Goal: Task Accomplishment & Management: Complete application form

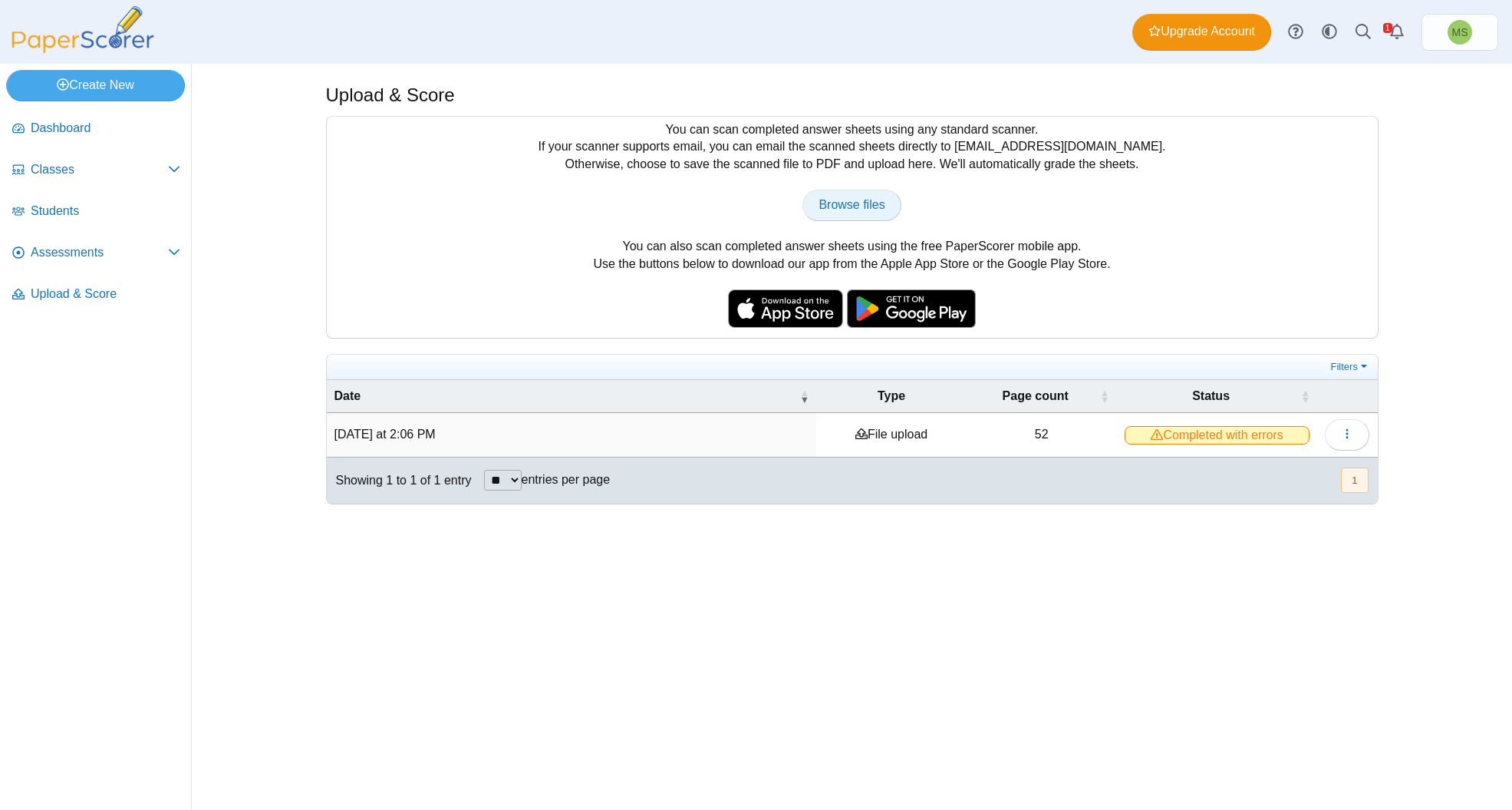
click at [861, 200] on span "Browse files" at bounding box center [851, 205] width 66 height 13
type input "**********"
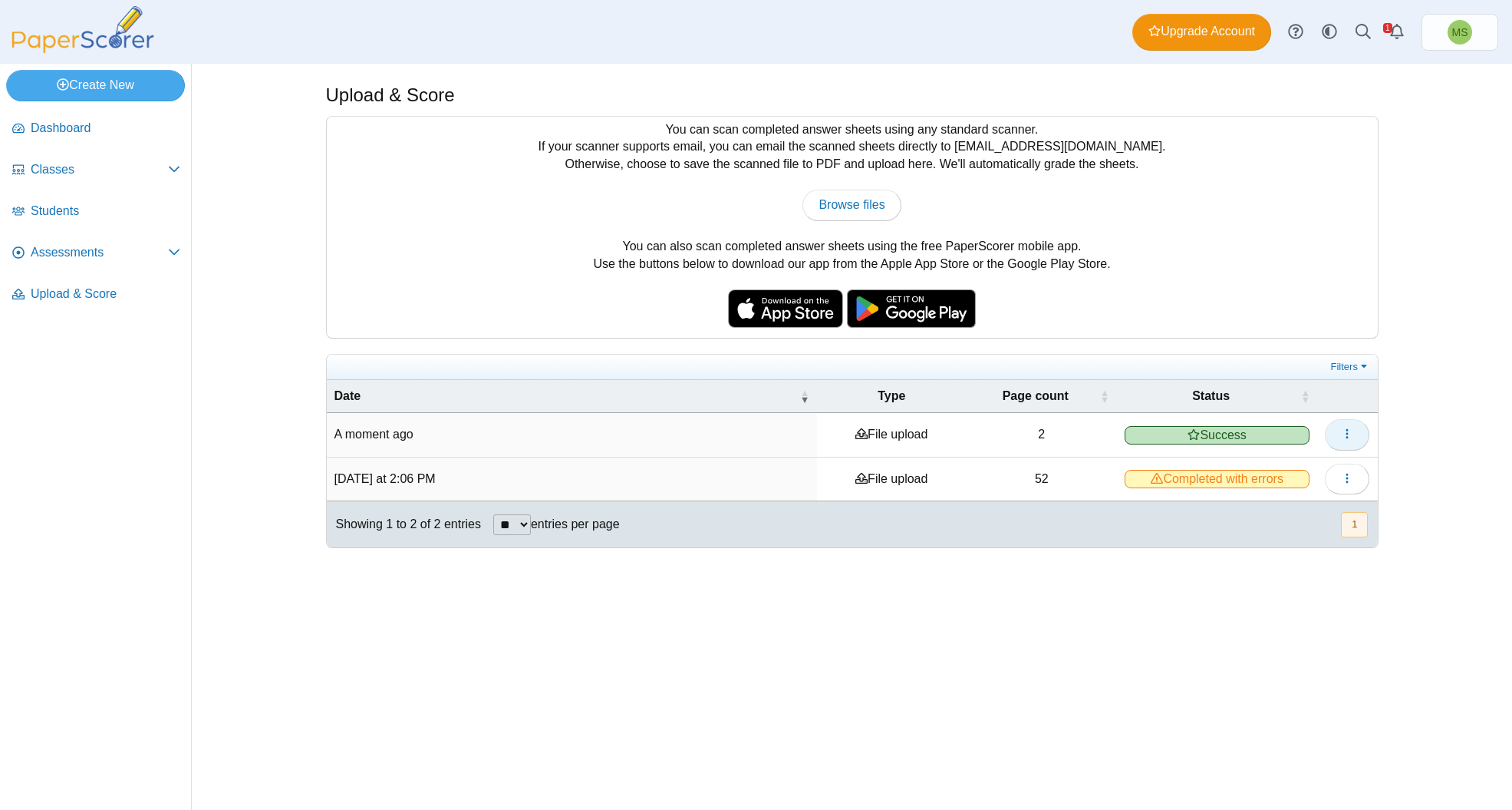
click at [1345, 431] on icon "button" at bounding box center [1347, 433] width 12 height 12
click at [1210, 426] on span "Success" at bounding box center [1217, 436] width 186 height 19
click at [361, 430] on time "1 minute ago" at bounding box center [370, 434] width 72 height 13
click at [62, 250] on span "Assessments" at bounding box center [100, 253] width 138 height 17
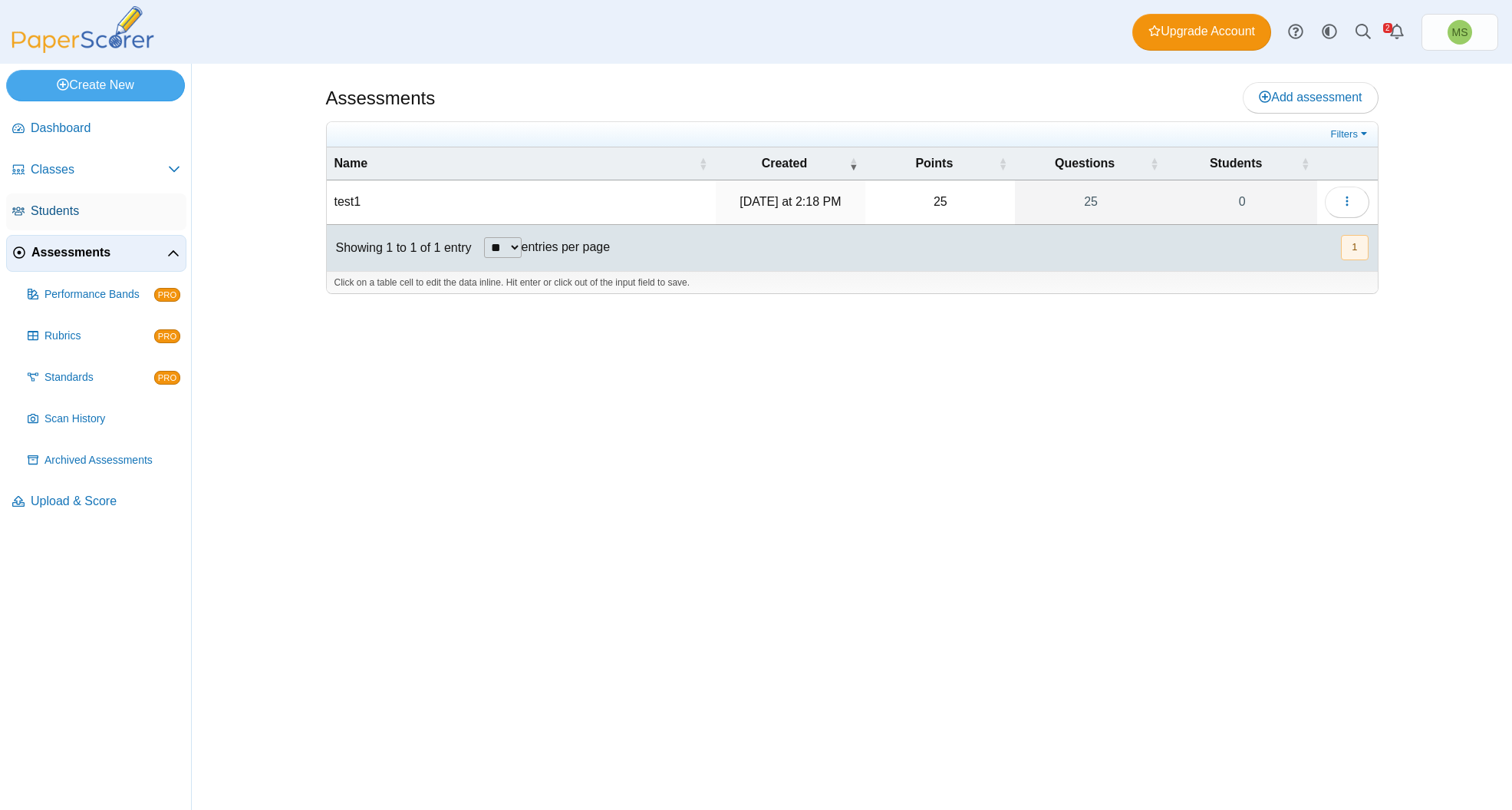
click at [48, 217] on span "Students" at bounding box center [106, 211] width 150 height 17
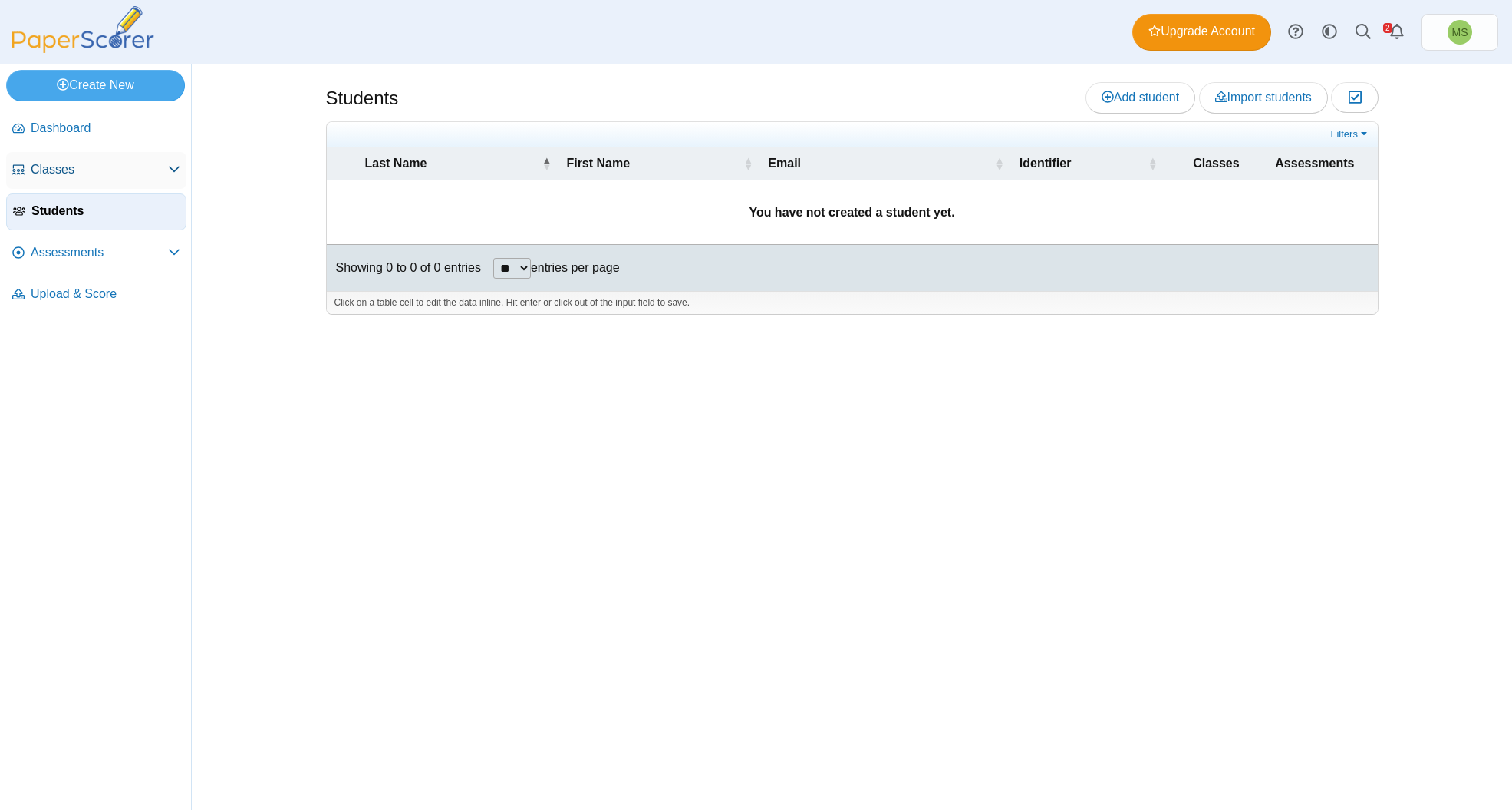
click at [63, 170] on span "Classes" at bounding box center [100, 170] width 138 height 17
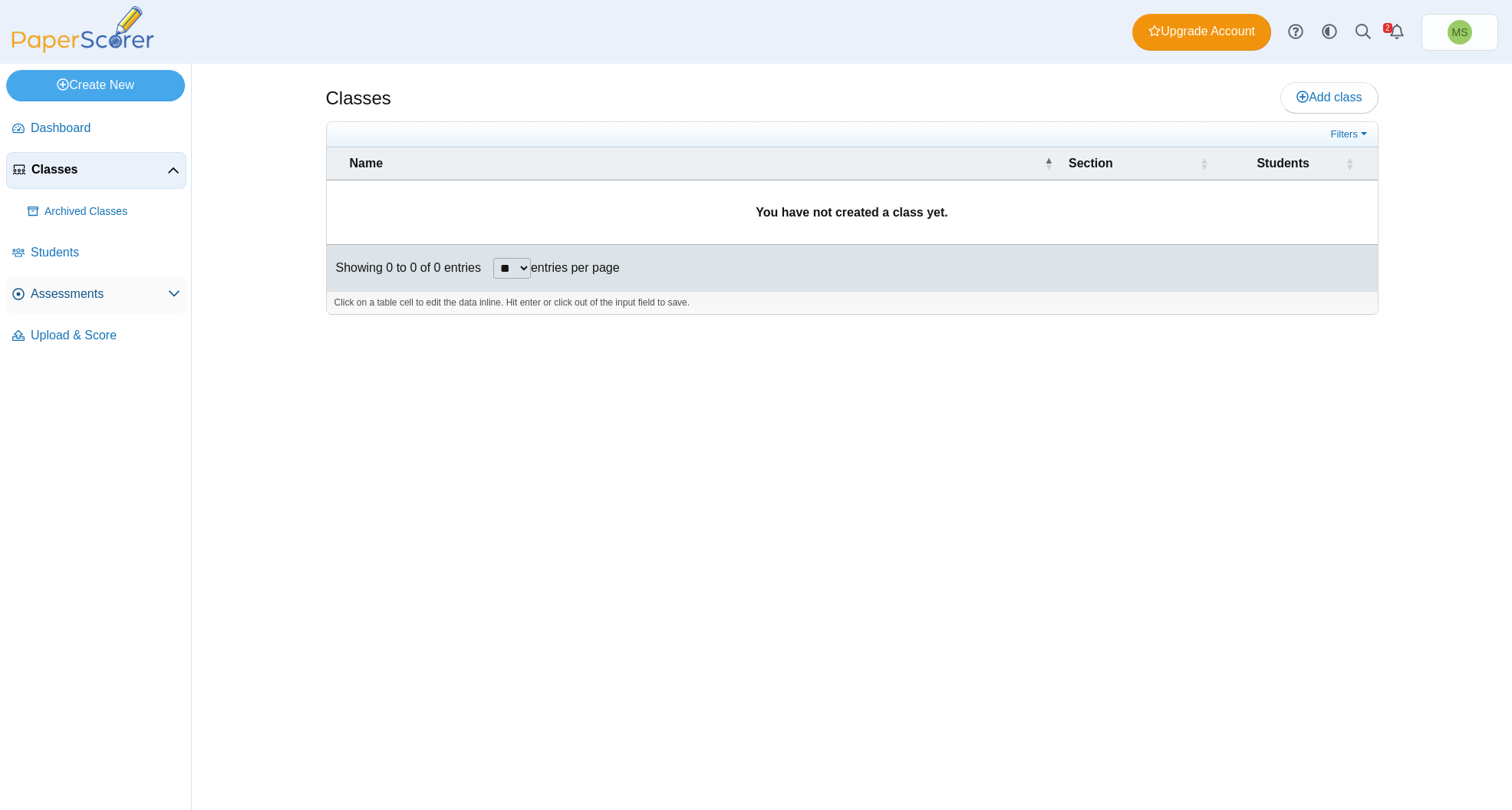
click at [74, 291] on span "Assessments" at bounding box center [100, 294] width 138 height 17
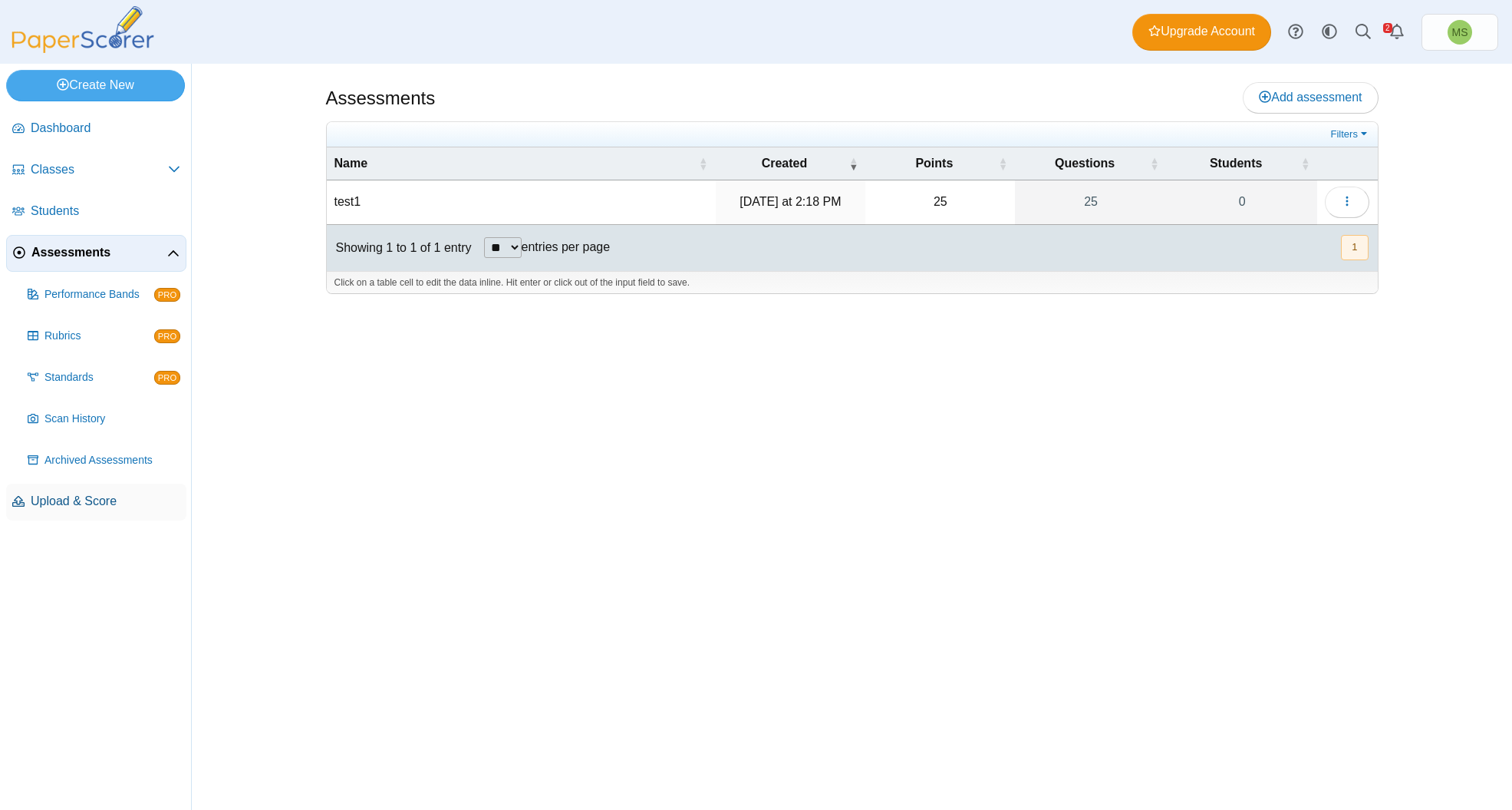
click at [83, 500] on span "Upload & Score" at bounding box center [106, 502] width 150 height 17
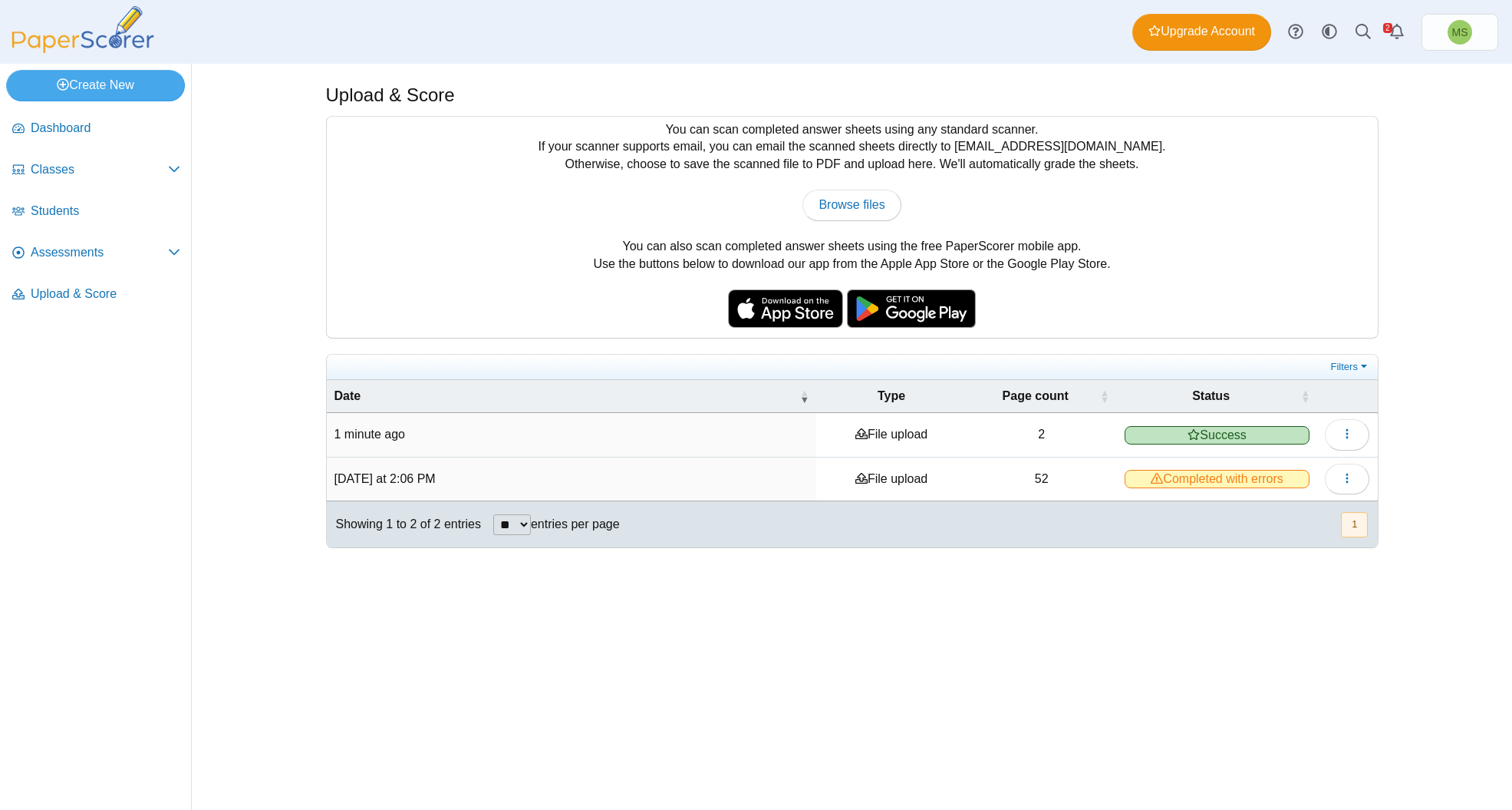
click at [1230, 428] on span "Success" at bounding box center [1217, 436] width 186 height 19
click at [900, 435] on td "File upload" at bounding box center [891, 435] width 150 height 43
click at [1345, 431] on icon "button" at bounding box center [1347, 433] width 12 height 12
click at [1279, 467] on link "View scanned pages" at bounding box center [1277, 464] width 184 height 23
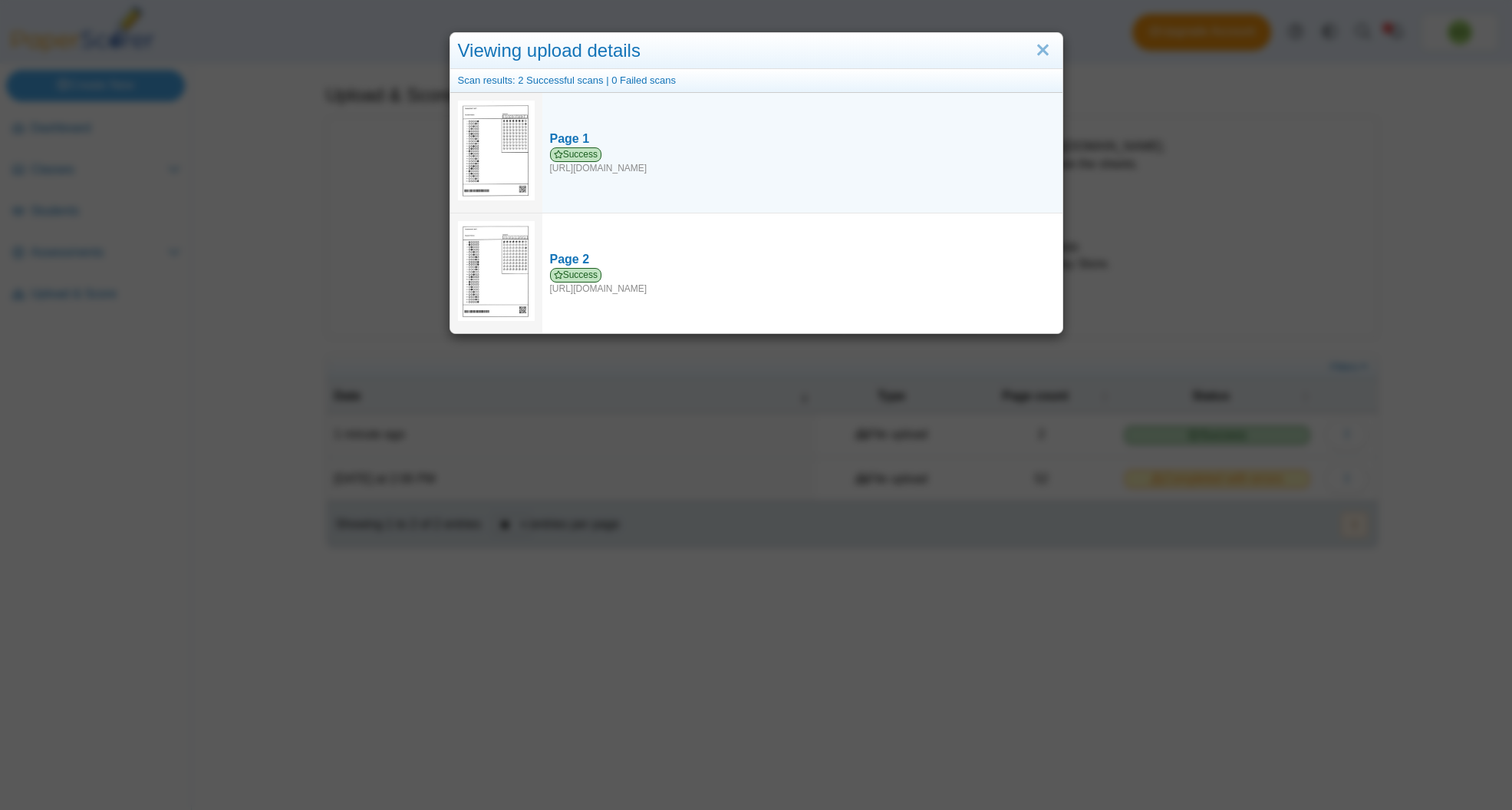
click at [485, 151] on img at bounding box center [496, 151] width 76 height 100
click at [561, 154] on icon at bounding box center [559, 155] width 9 height 9
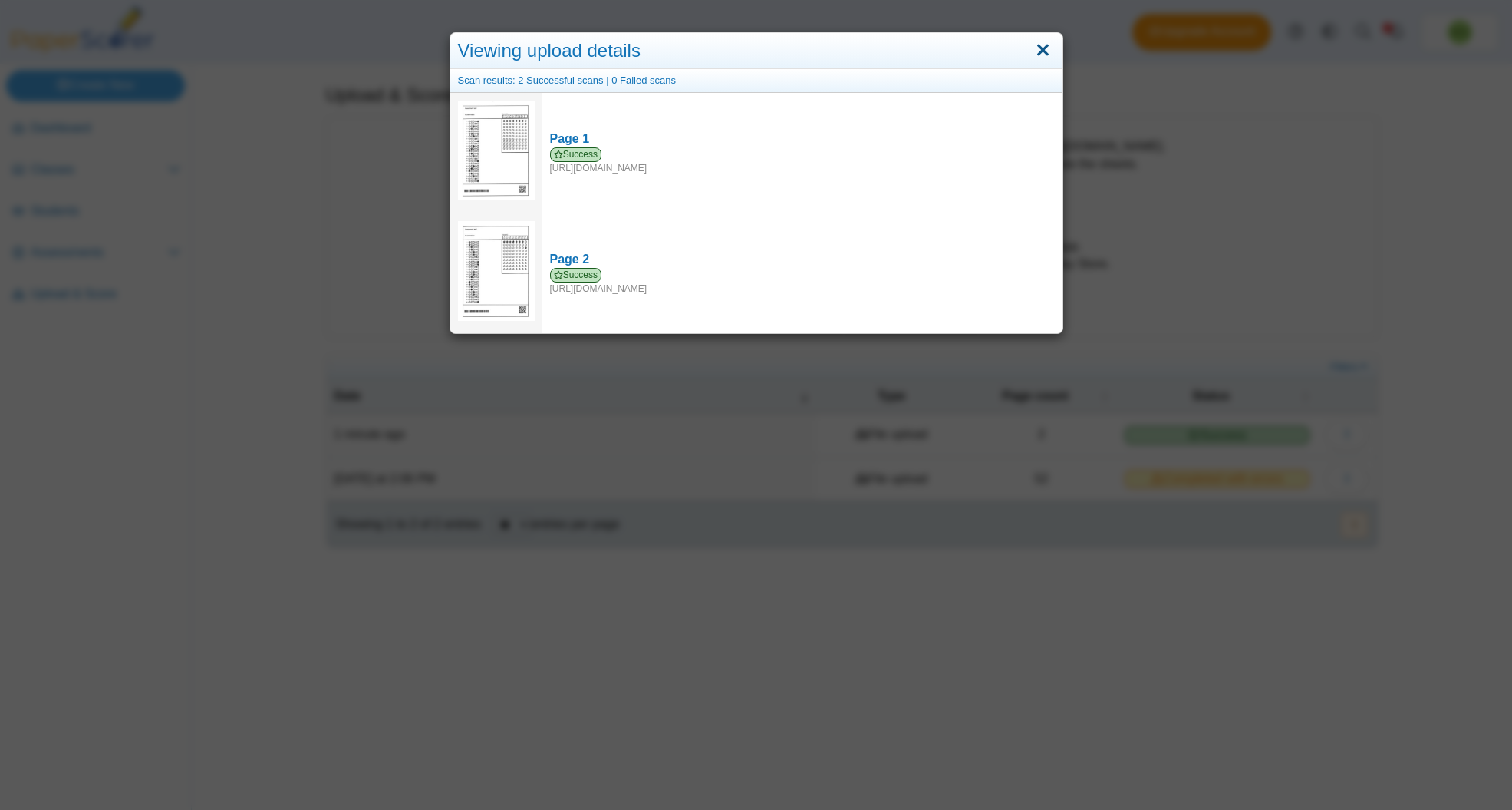
click at [1044, 43] on link "Close" at bounding box center [1043, 51] width 24 height 26
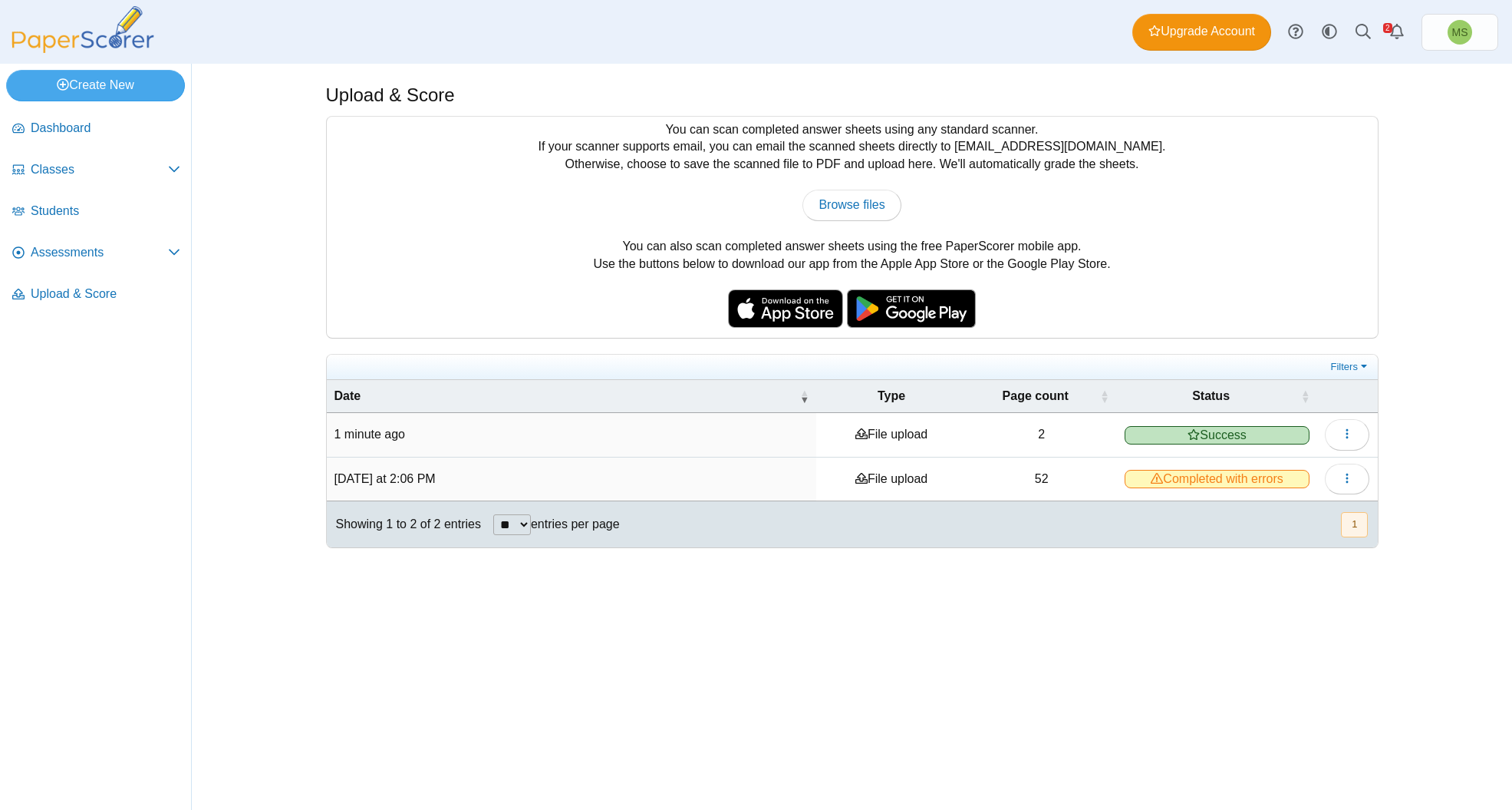
click at [365, 427] on time "1 minute ago" at bounding box center [370, 434] width 72 height 13
click at [80, 261] on span "Assessments" at bounding box center [100, 253] width 138 height 17
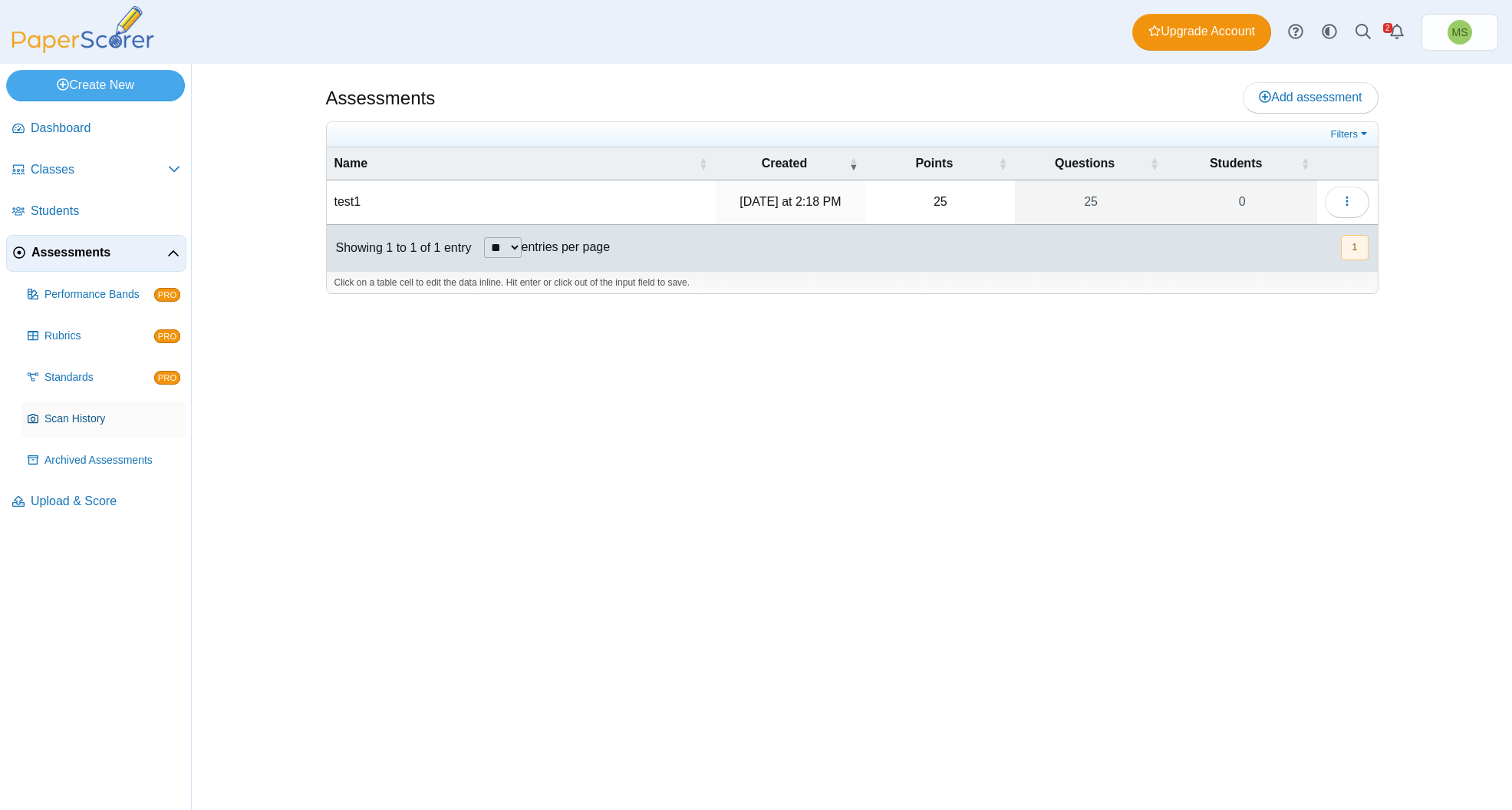
click at [59, 431] on link "Scan History" at bounding box center [104, 419] width 165 height 37
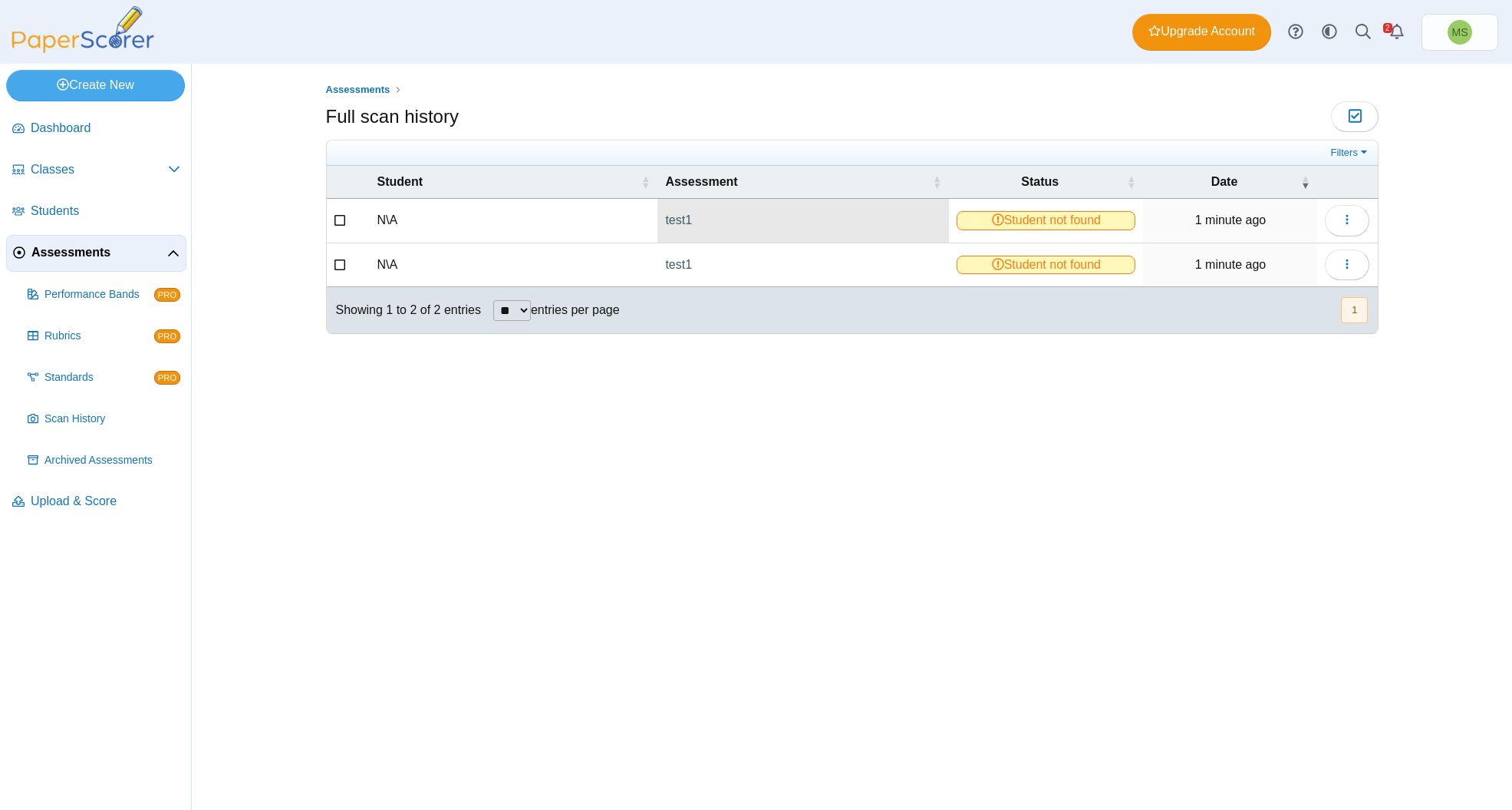
click at [677, 211] on link "test1" at bounding box center [802, 221] width 291 height 43
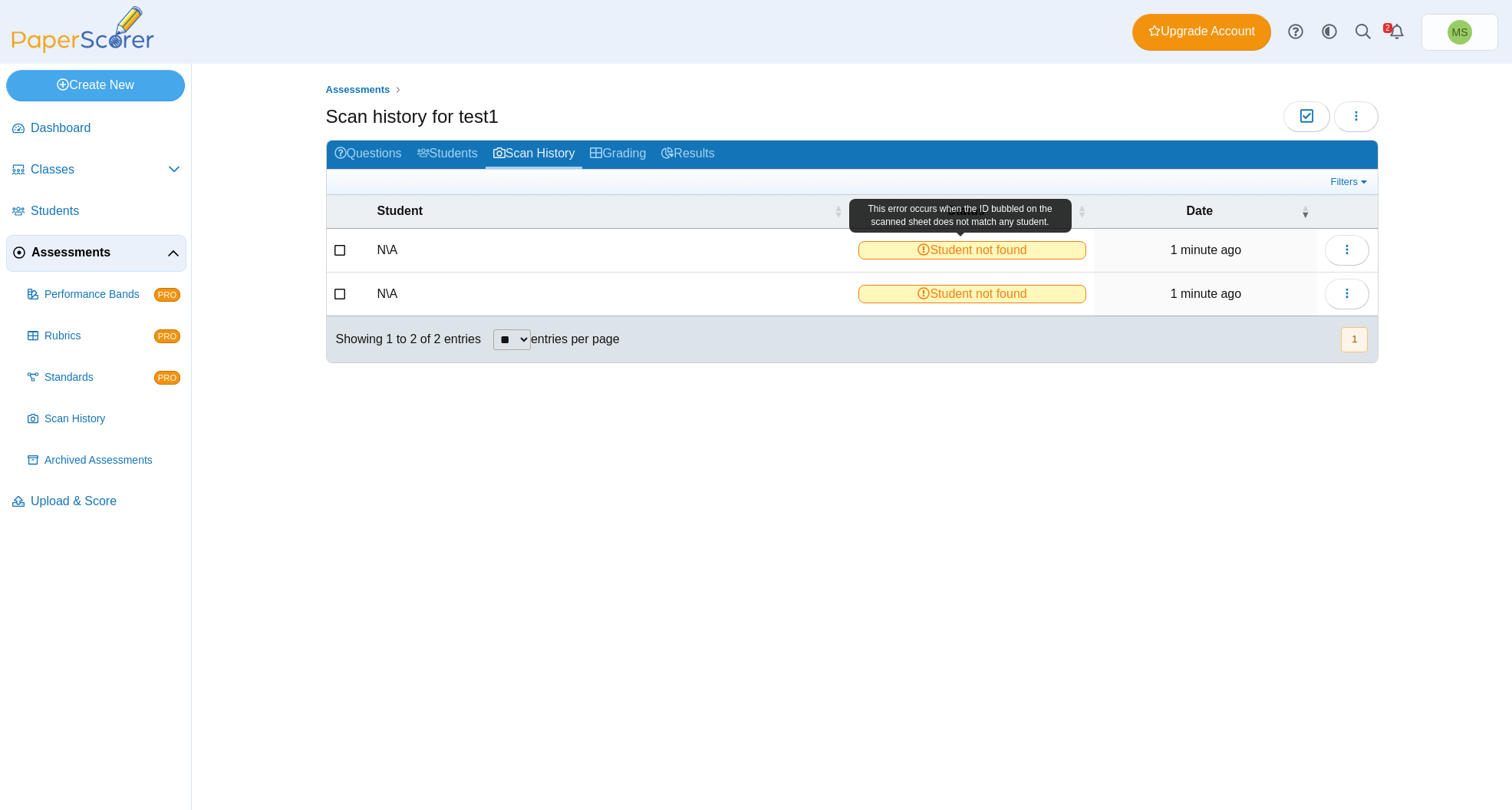
click at [962, 250] on span "Student not found" at bounding box center [973, 251] width 229 height 19
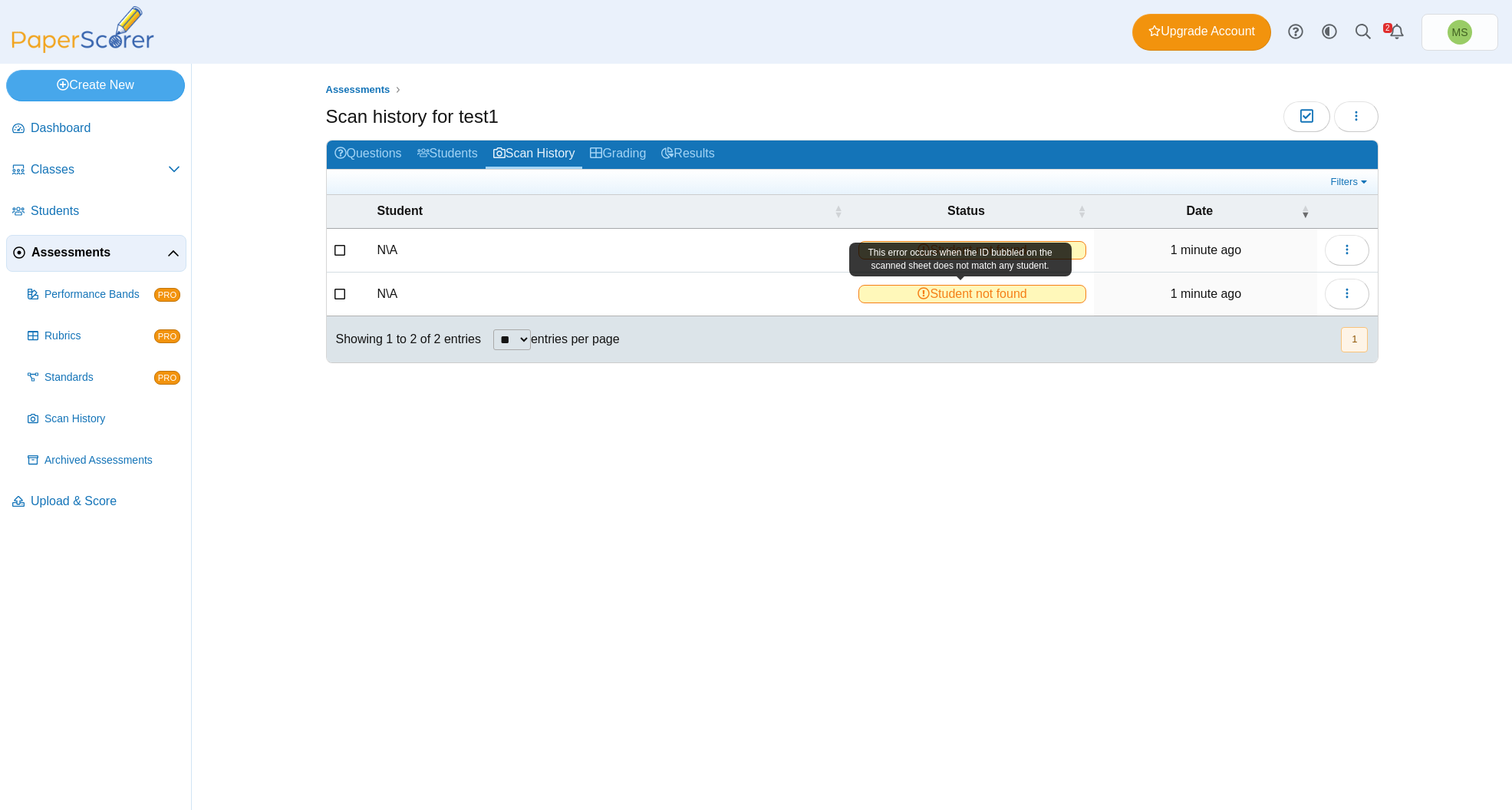
click at [958, 294] on span "Student not found" at bounding box center [973, 294] width 229 height 19
click at [1350, 255] on button "button" at bounding box center [1347, 250] width 44 height 31
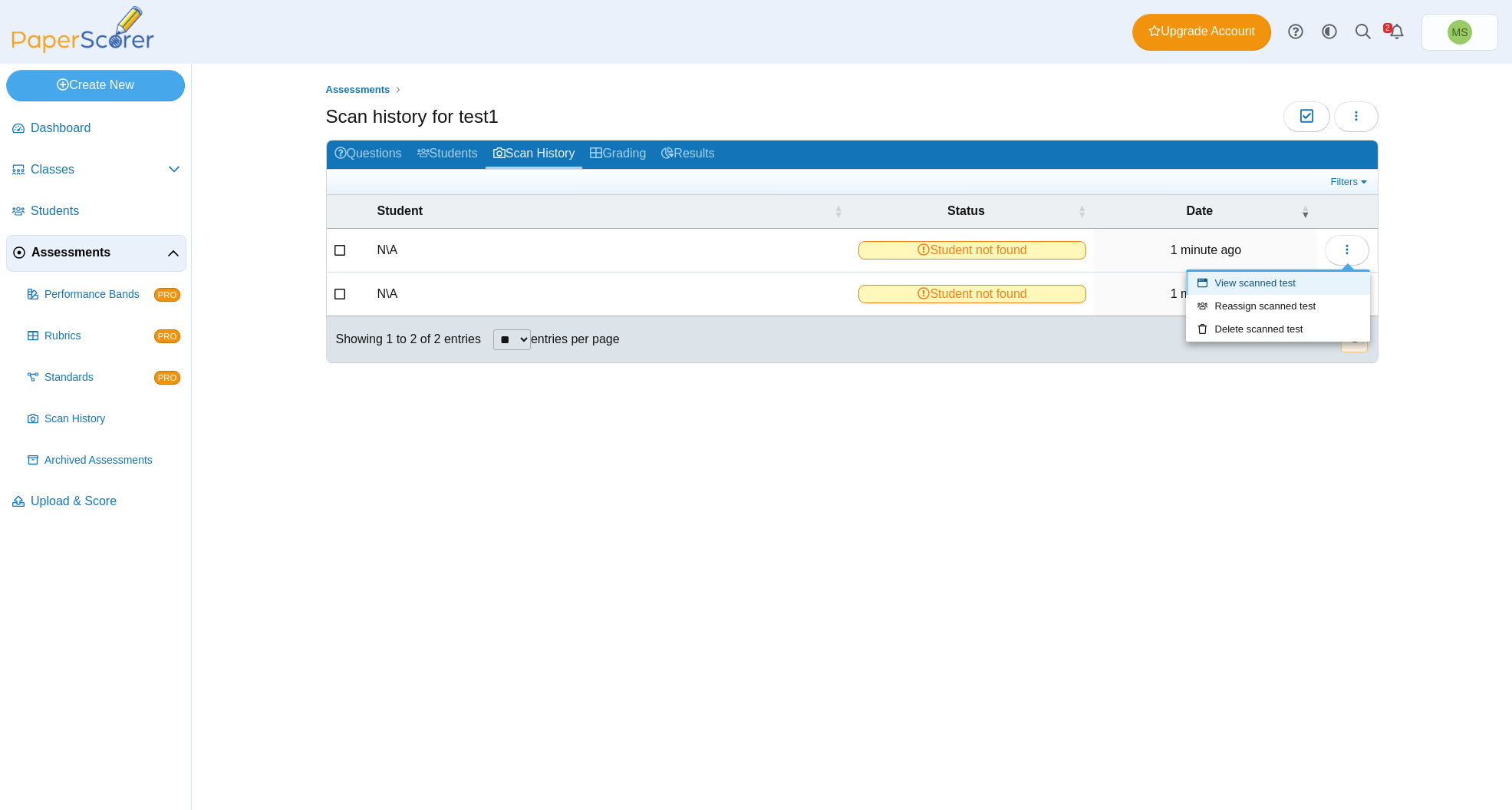
click at [1252, 288] on link "View scanned test" at bounding box center [1277, 283] width 184 height 23
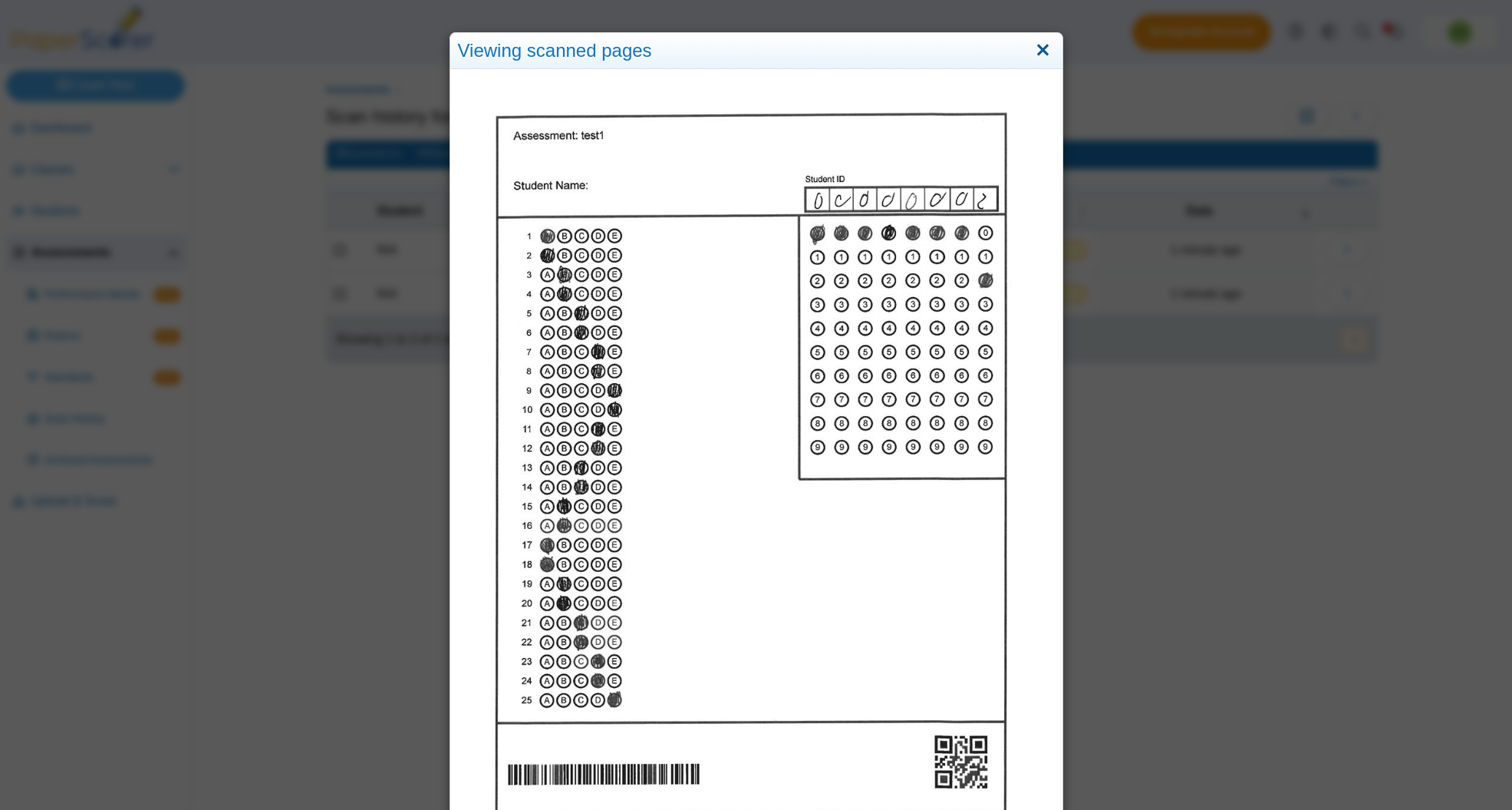
click at [1041, 50] on link "Close" at bounding box center [1043, 51] width 24 height 26
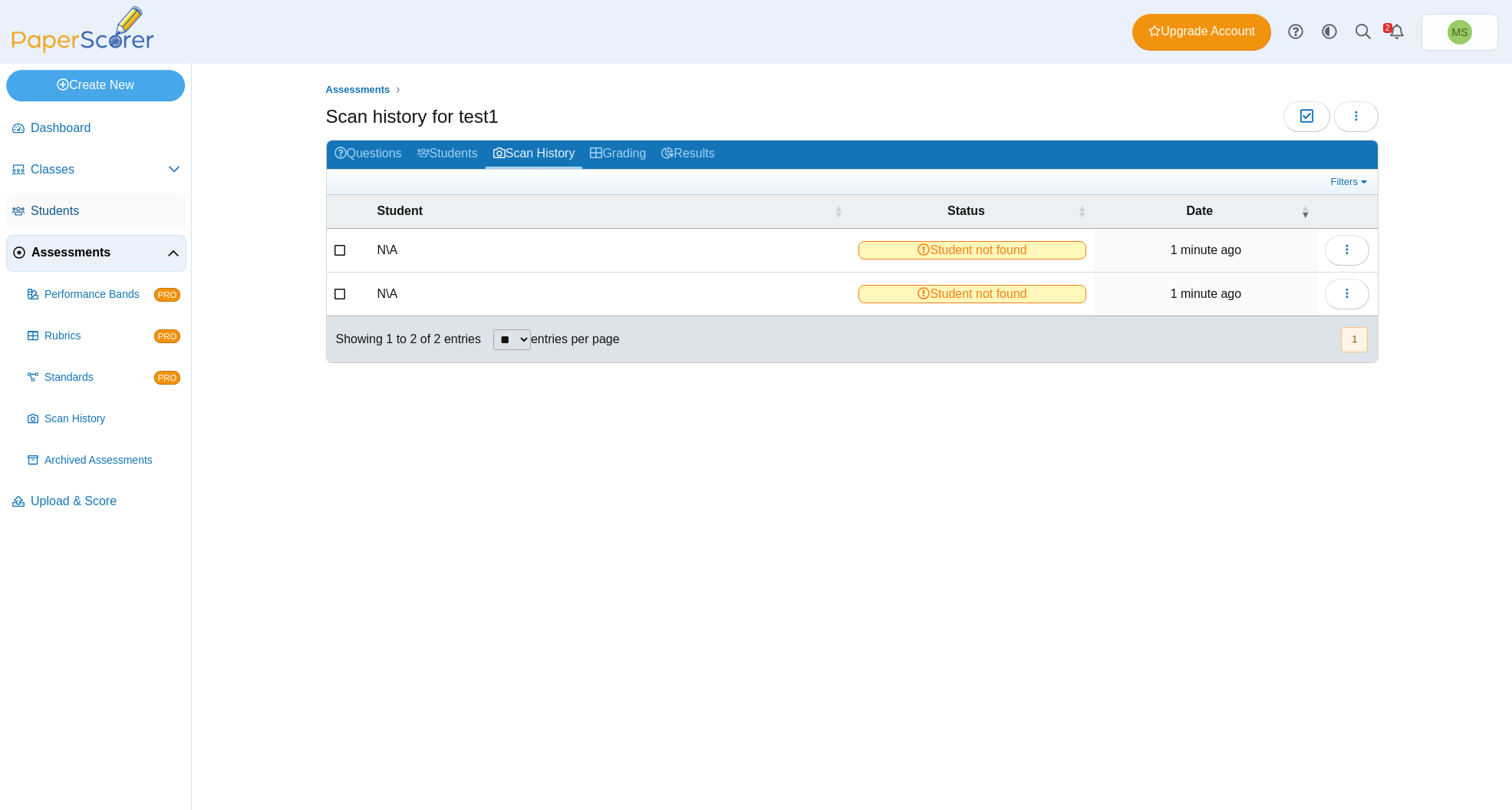
click at [52, 217] on span "Students" at bounding box center [106, 211] width 150 height 17
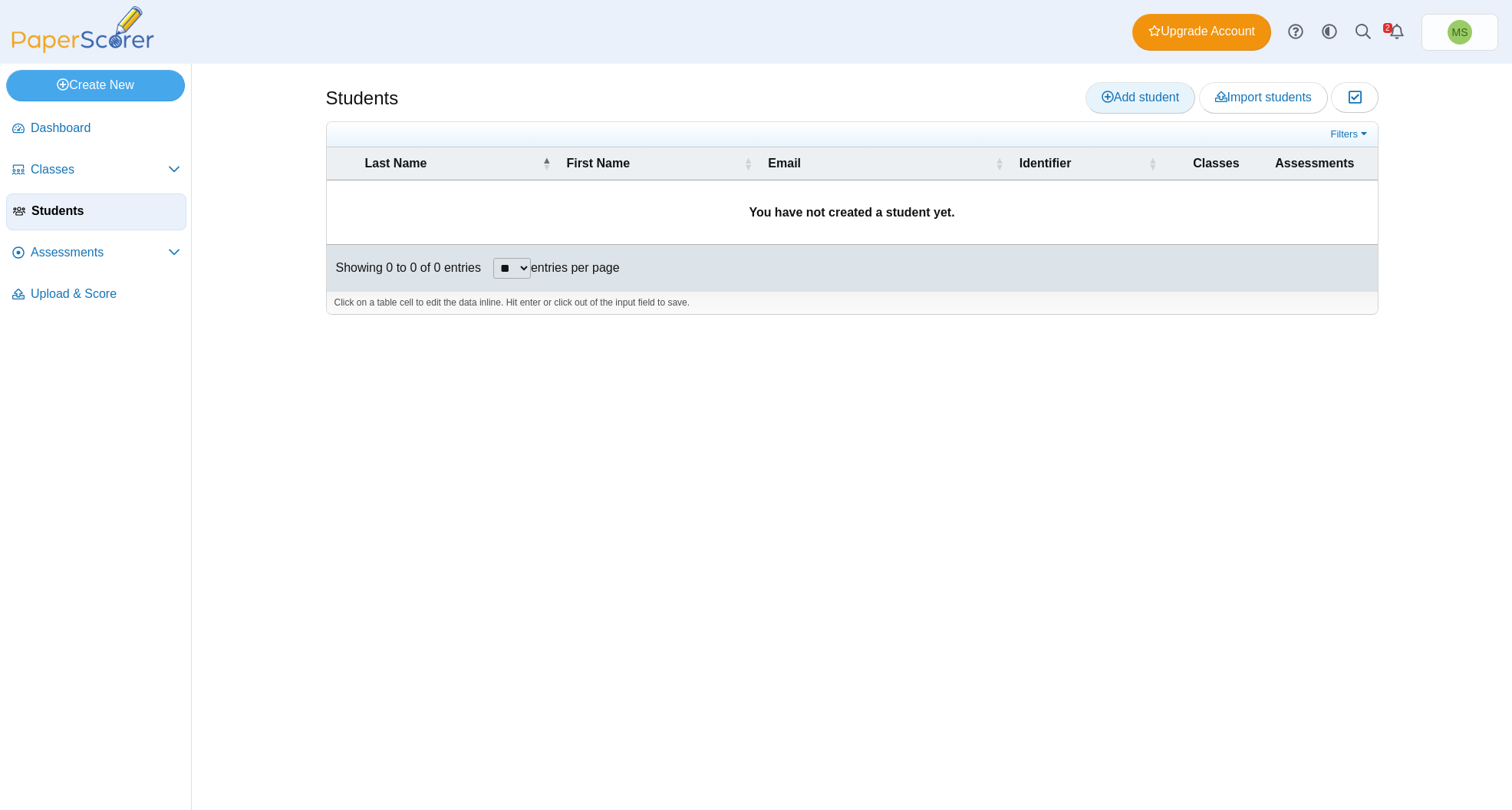
click at [1126, 91] on span "Add student" at bounding box center [1141, 97] width 77 height 13
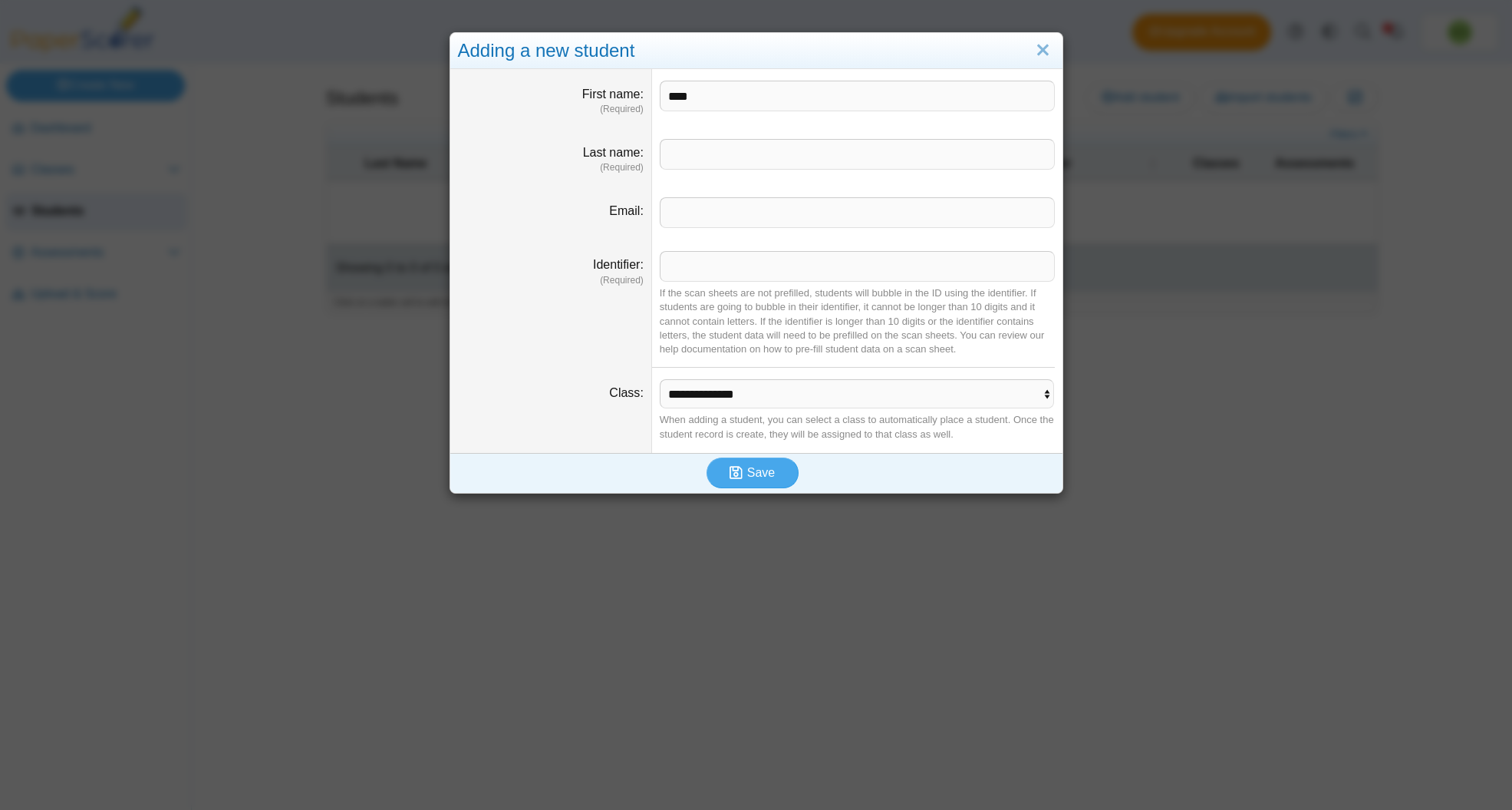
type input "****"
click at [690, 257] on input "Identifier" at bounding box center [857, 266] width 395 height 31
type input "********"
click at [744, 471] on icon "submit" at bounding box center [738, 472] width 18 height 17
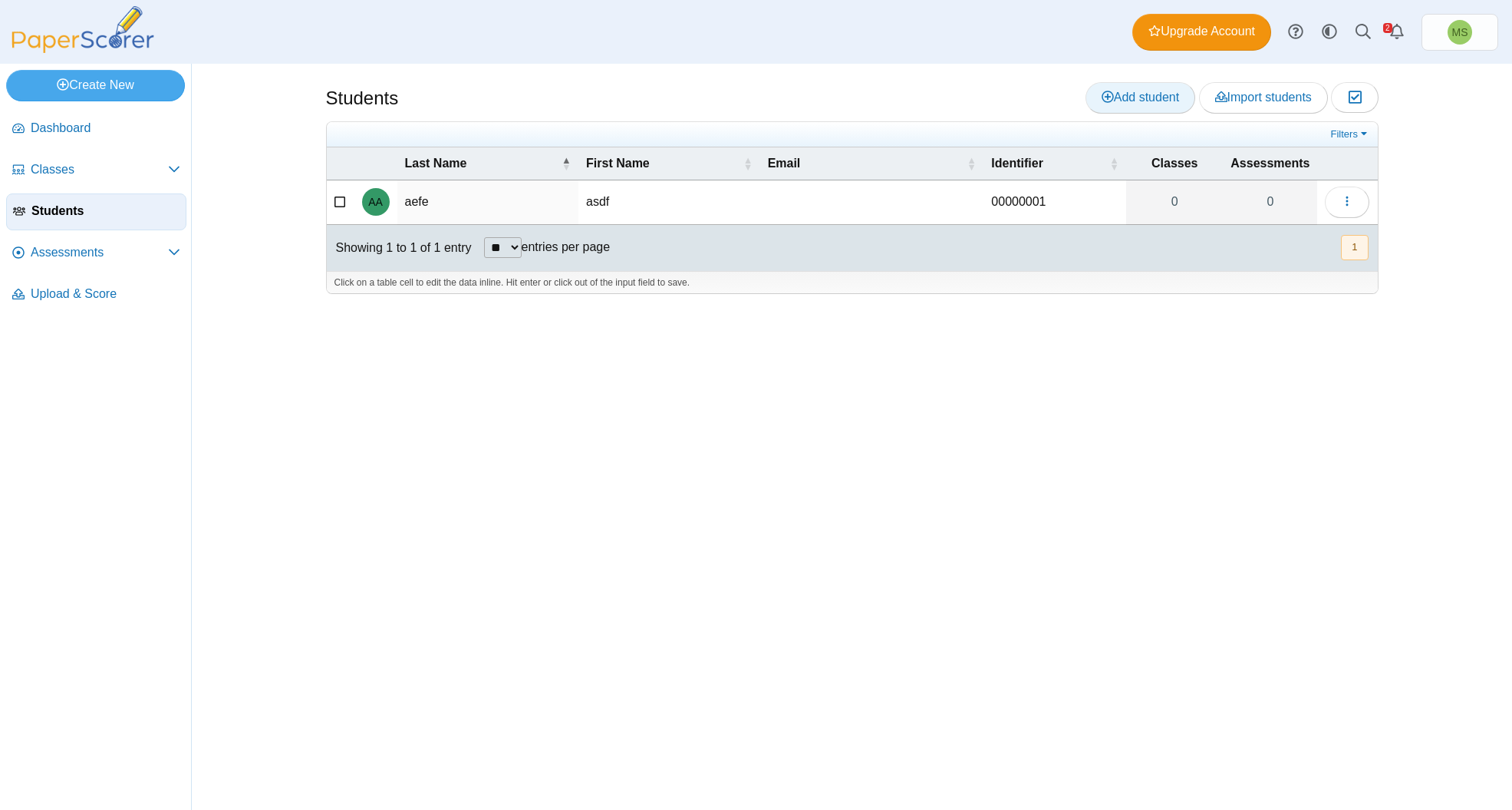
click at [1144, 87] on link "Add student" at bounding box center [1141, 97] width 109 height 31
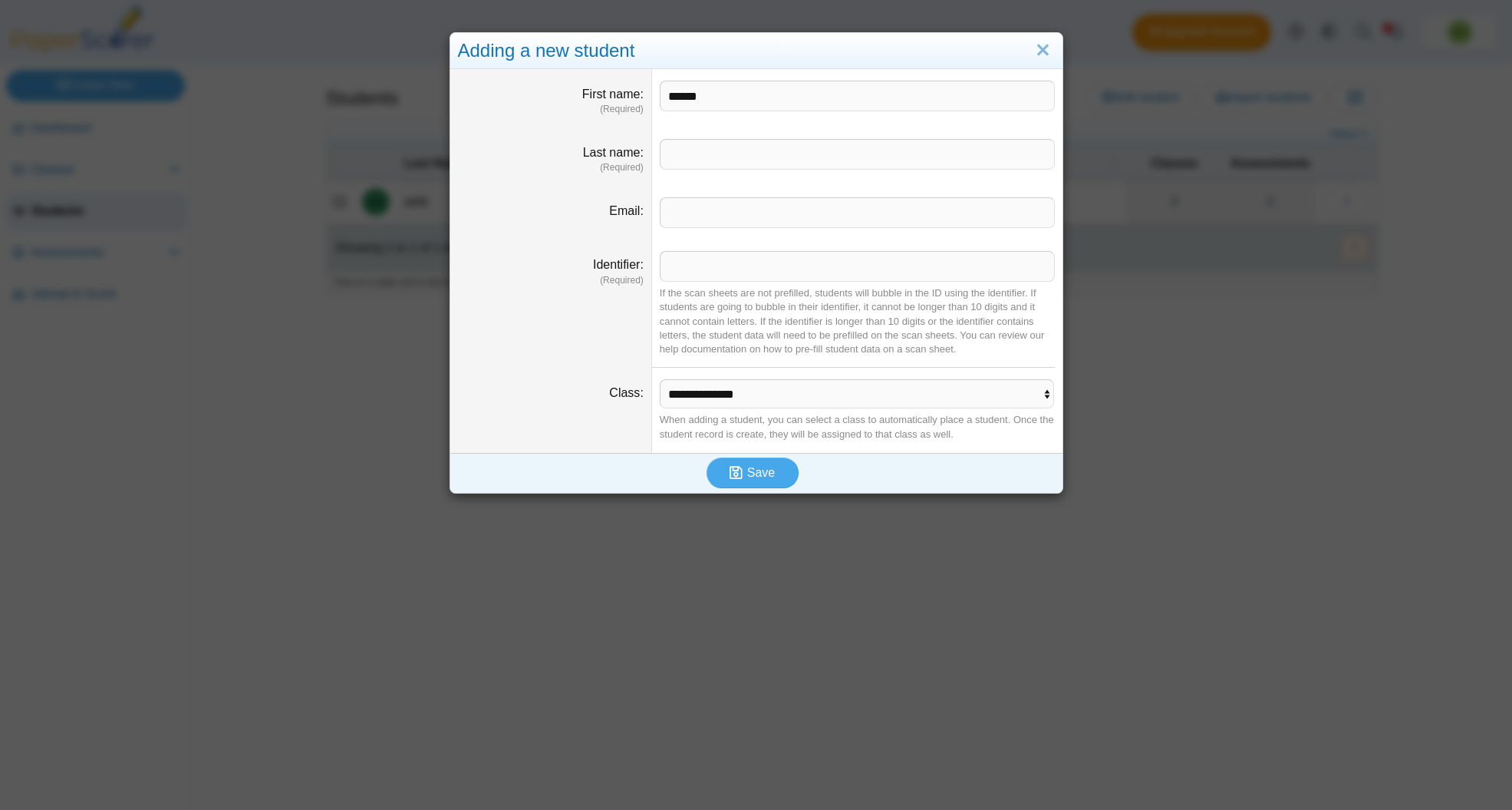
type input "******"
type input "*********"
click at [716, 271] on input "Identifier" at bounding box center [857, 266] width 395 height 31
type input "********"
click at [760, 472] on span "Save" at bounding box center [761, 472] width 27 height 13
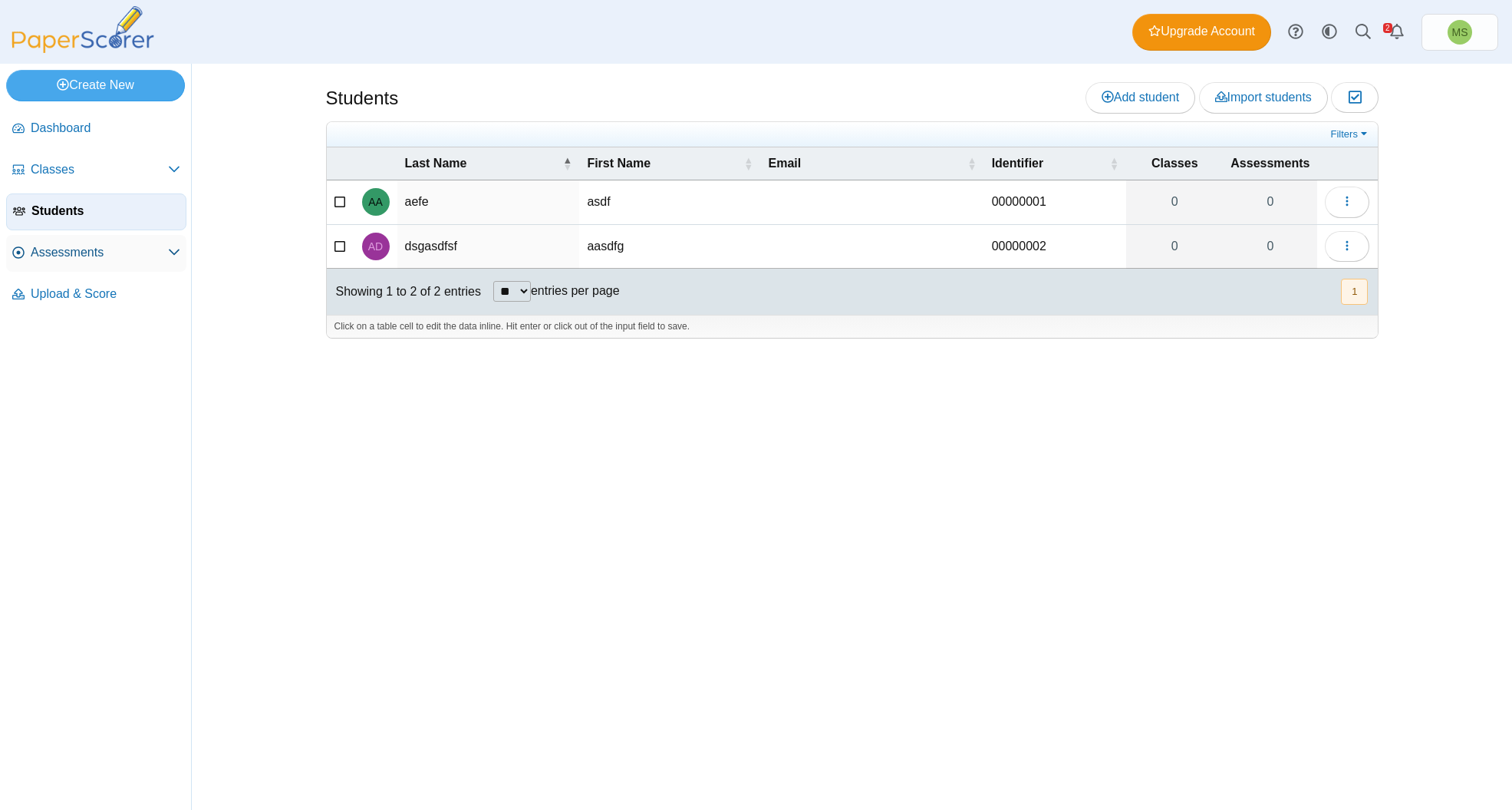
click at [53, 258] on span "Assessments" at bounding box center [100, 253] width 138 height 17
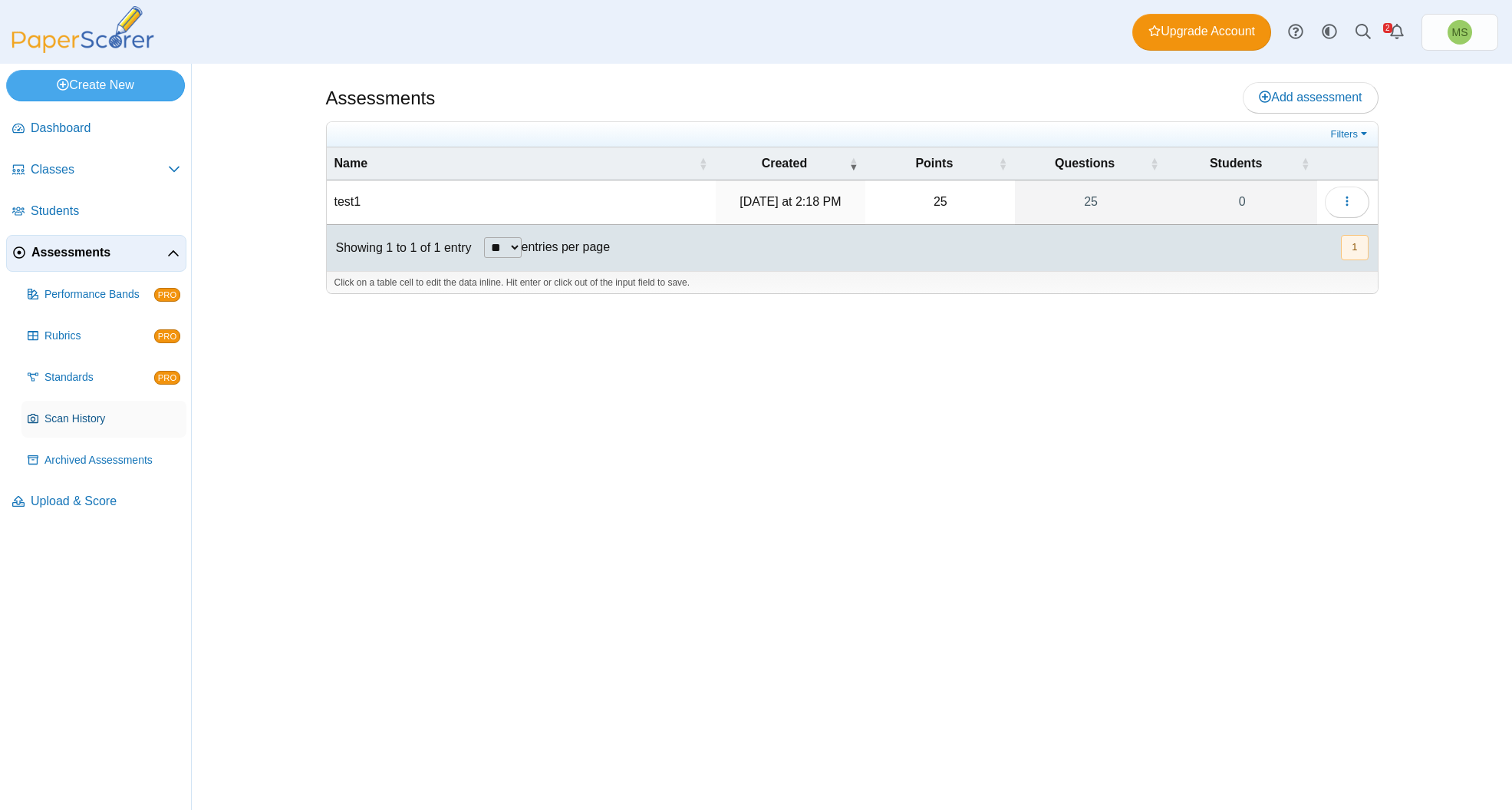
click at [62, 427] on span "Scan History" at bounding box center [112, 419] width 136 height 15
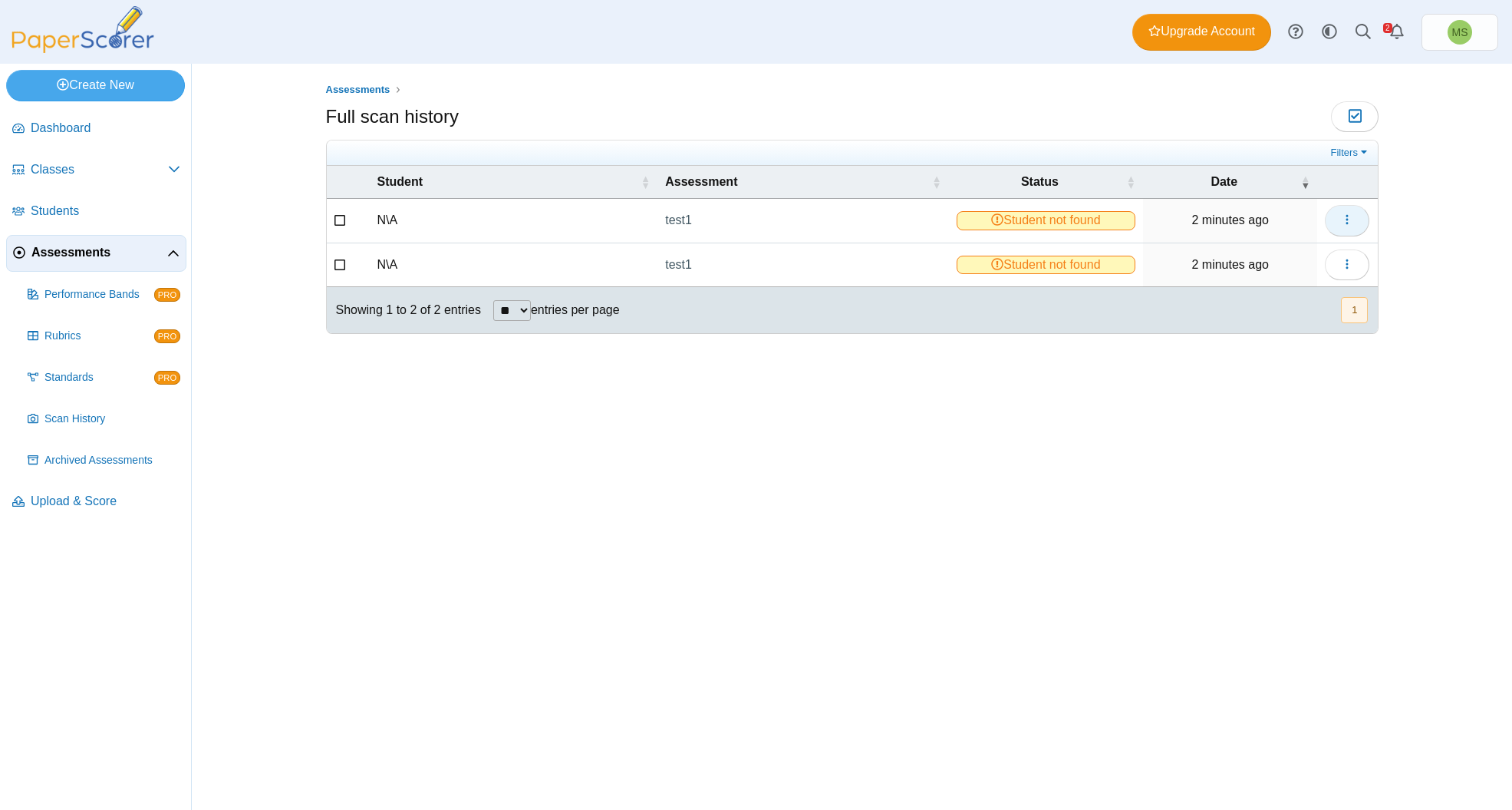
click at [1347, 215] on use "button" at bounding box center [1347, 220] width 2 height 10
click at [88, 266] on link "Assessments" at bounding box center [96, 253] width 180 height 37
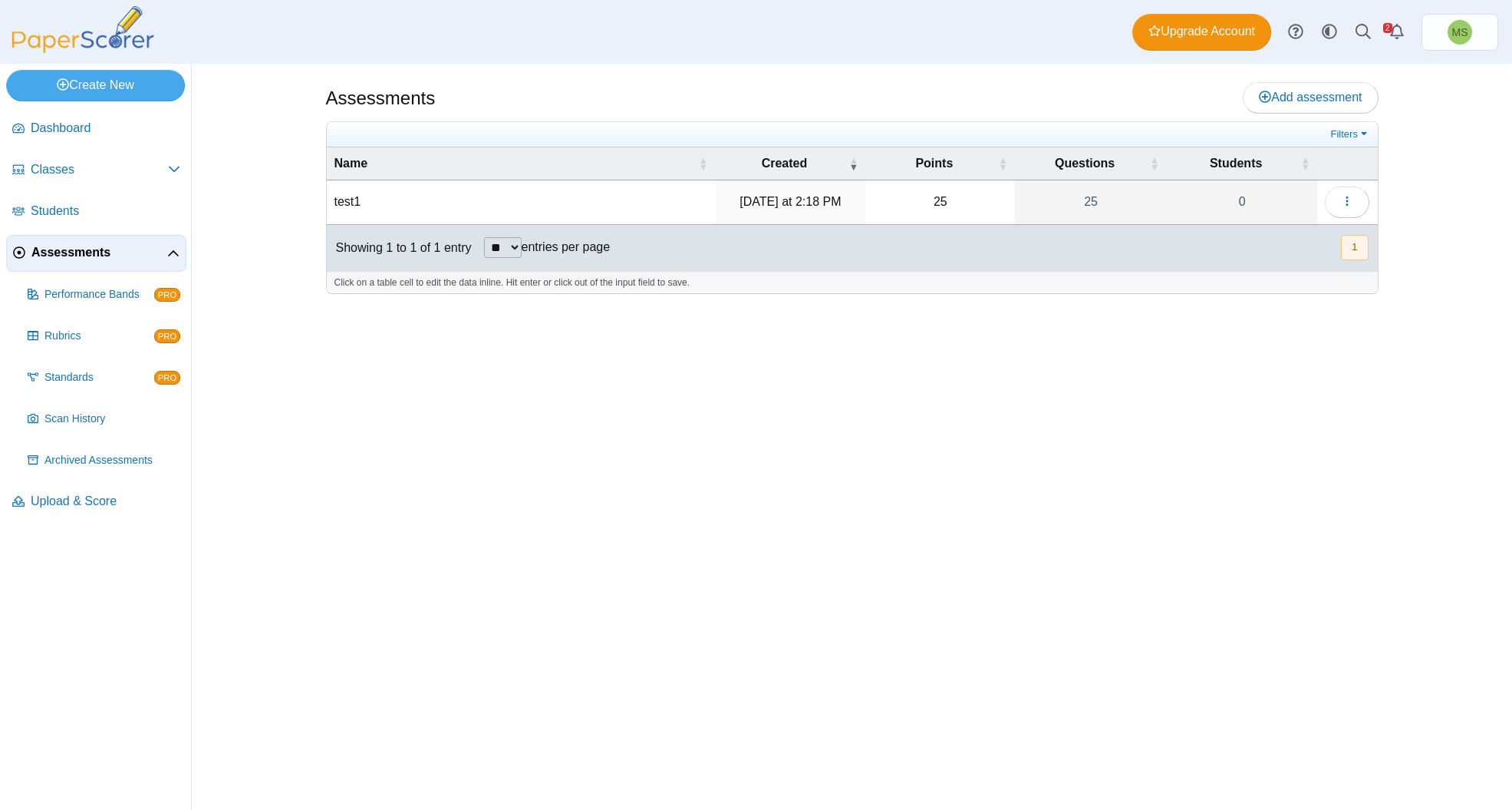
click at [349, 203] on td "test1" at bounding box center [521, 202] width 389 height 43
click at [965, 335] on div "Create New Loading… Dashboard Classes PRO" at bounding box center [756, 437] width 1512 height 746
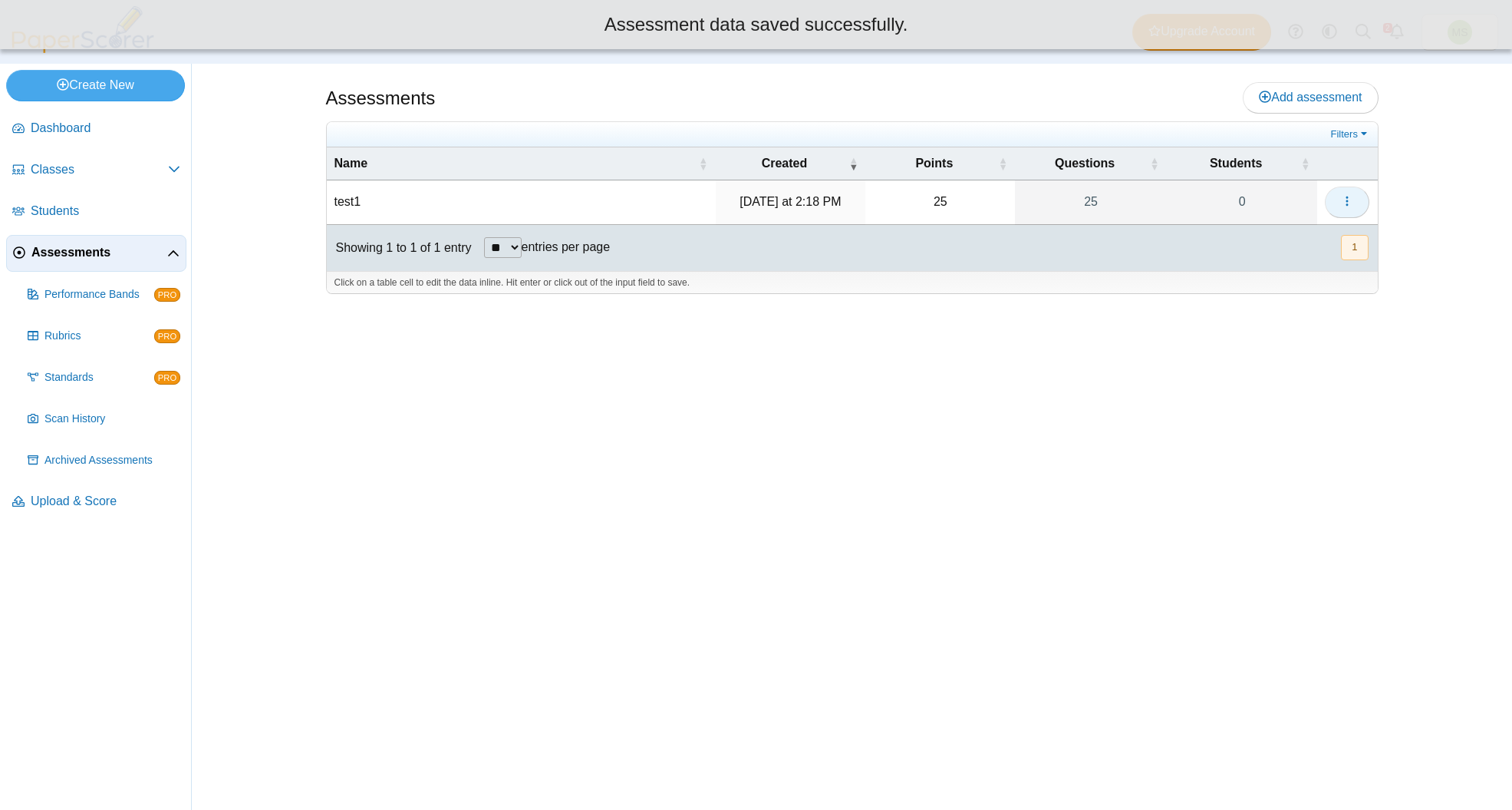
click at [1341, 206] on span "button" at bounding box center [1347, 202] width 12 height 13
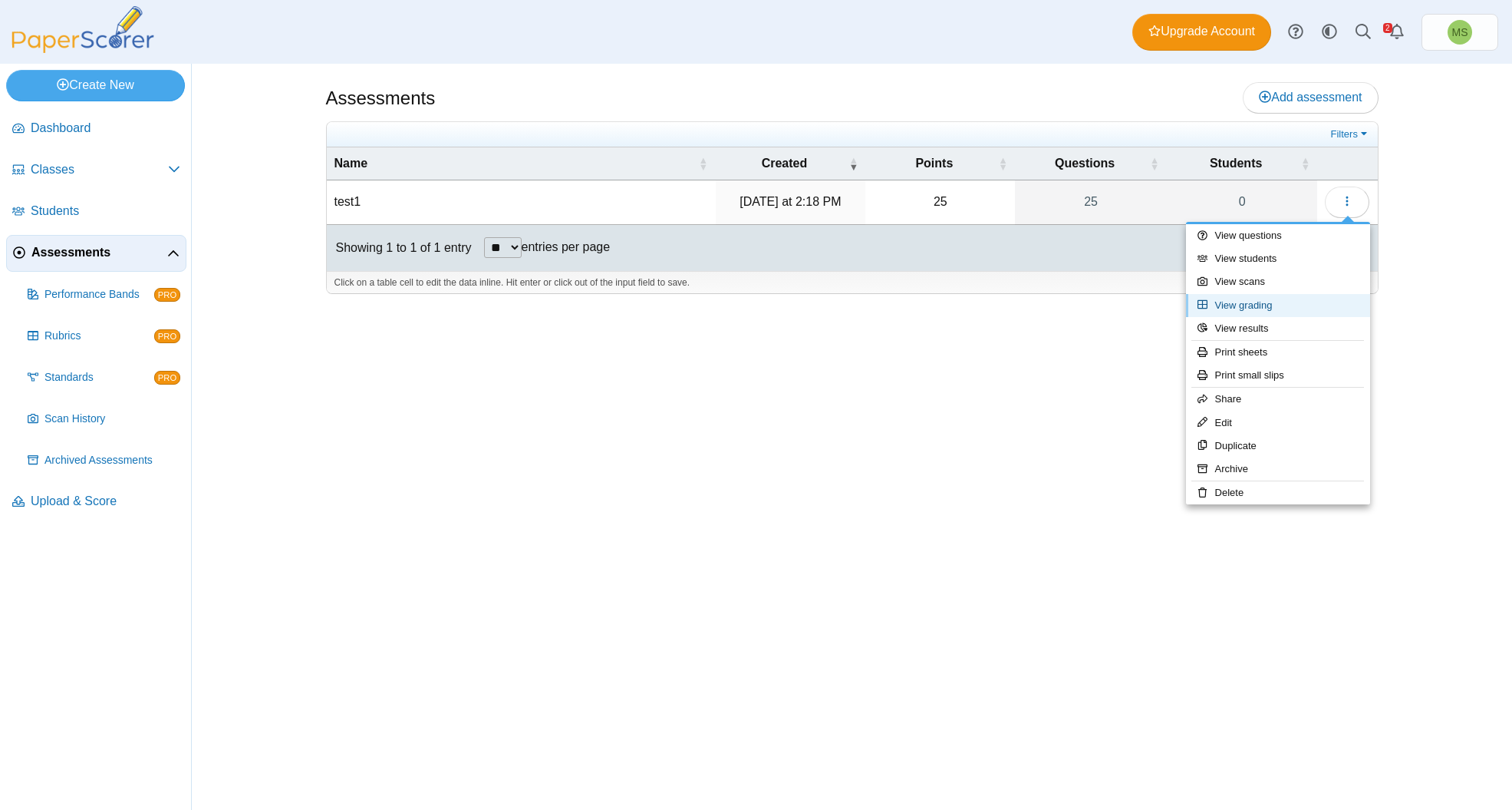
click at [1259, 302] on link "View grading" at bounding box center [1277, 306] width 184 height 23
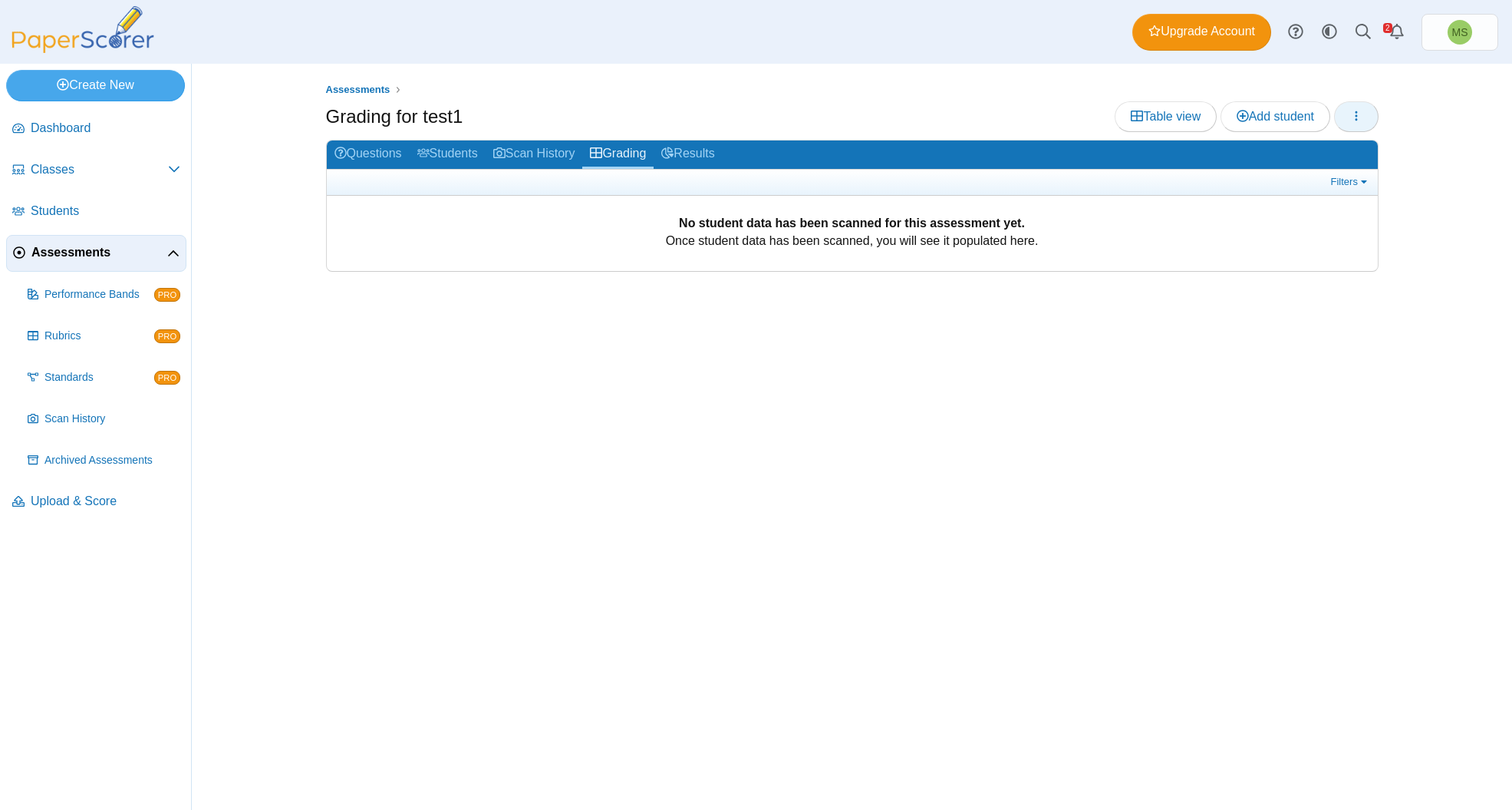
click at [1348, 114] on button "button" at bounding box center [1356, 116] width 44 height 31
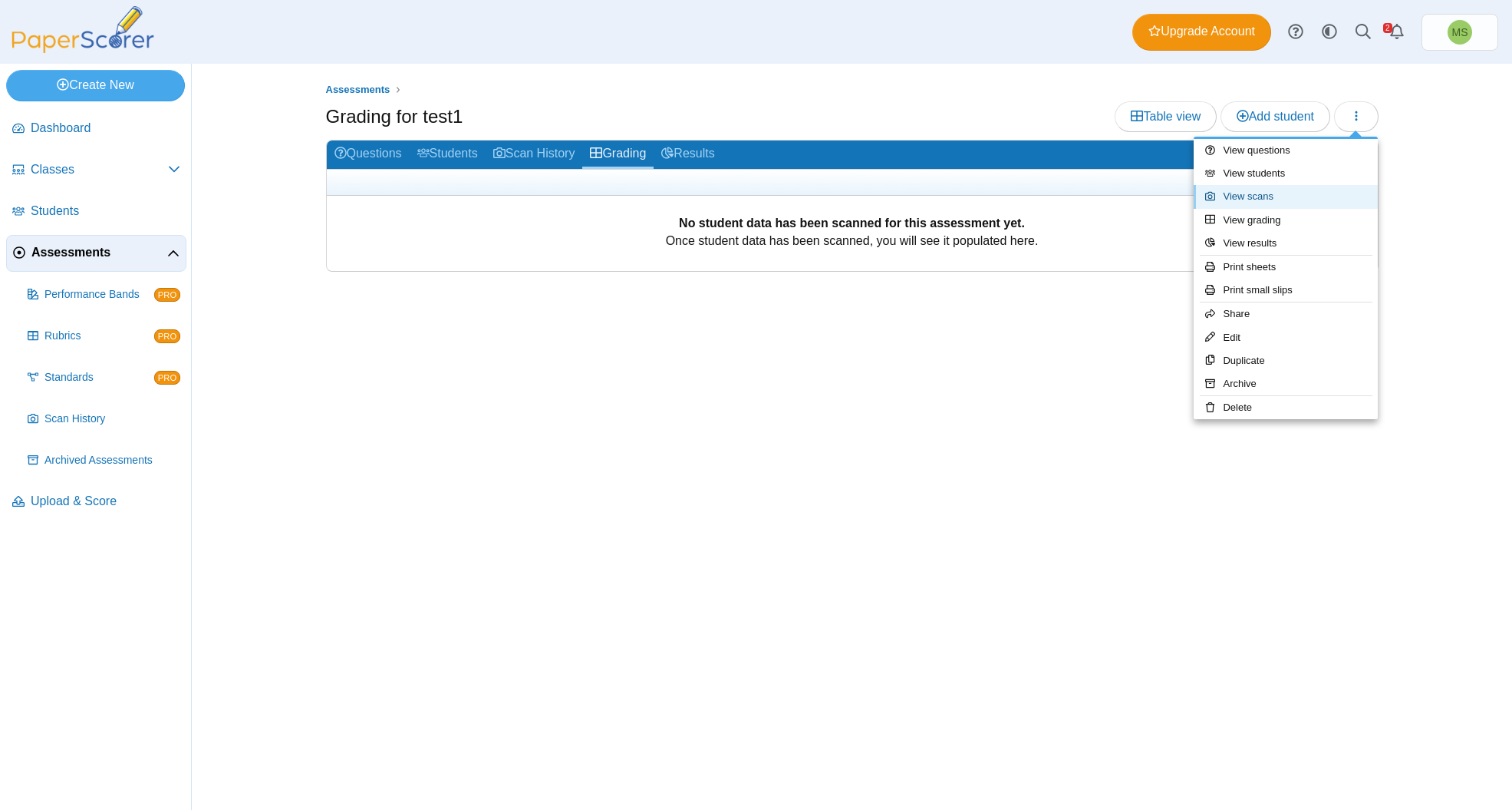
click at [1282, 195] on link "View scans" at bounding box center [1285, 196] width 184 height 23
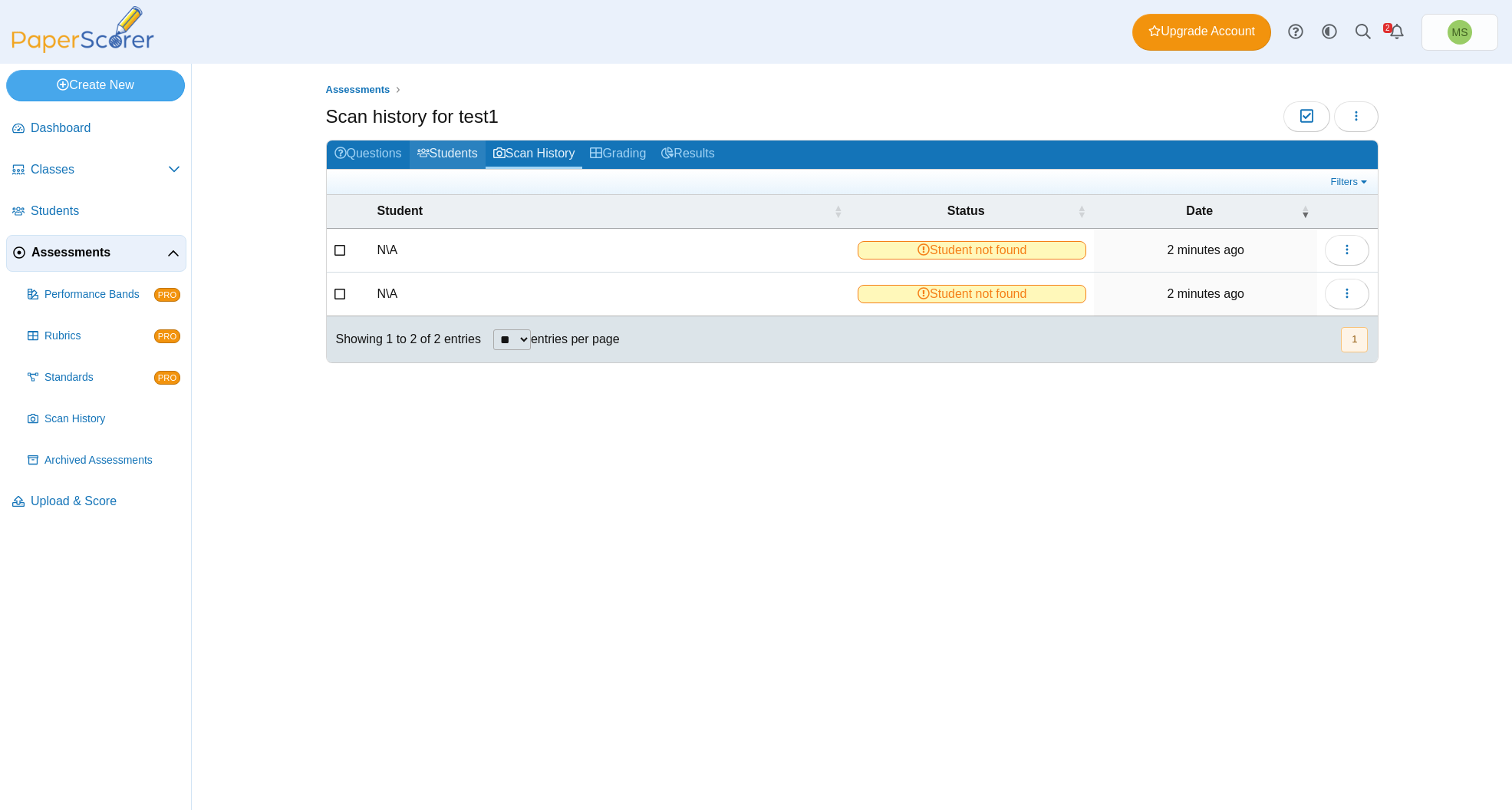
click at [414, 151] on link "Students" at bounding box center [448, 155] width 76 height 28
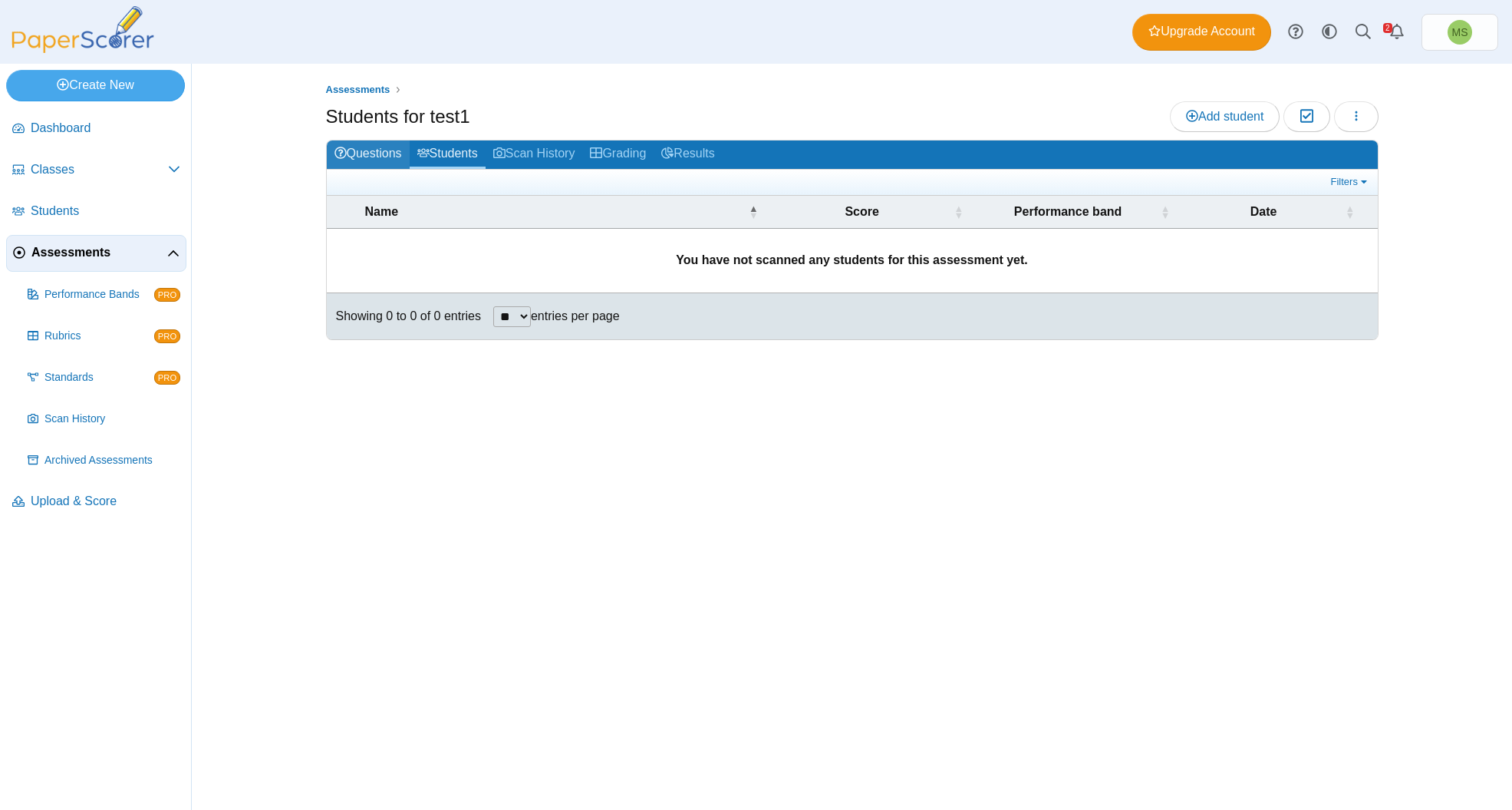
click at [381, 153] on link "Questions" at bounding box center [369, 155] width 83 height 28
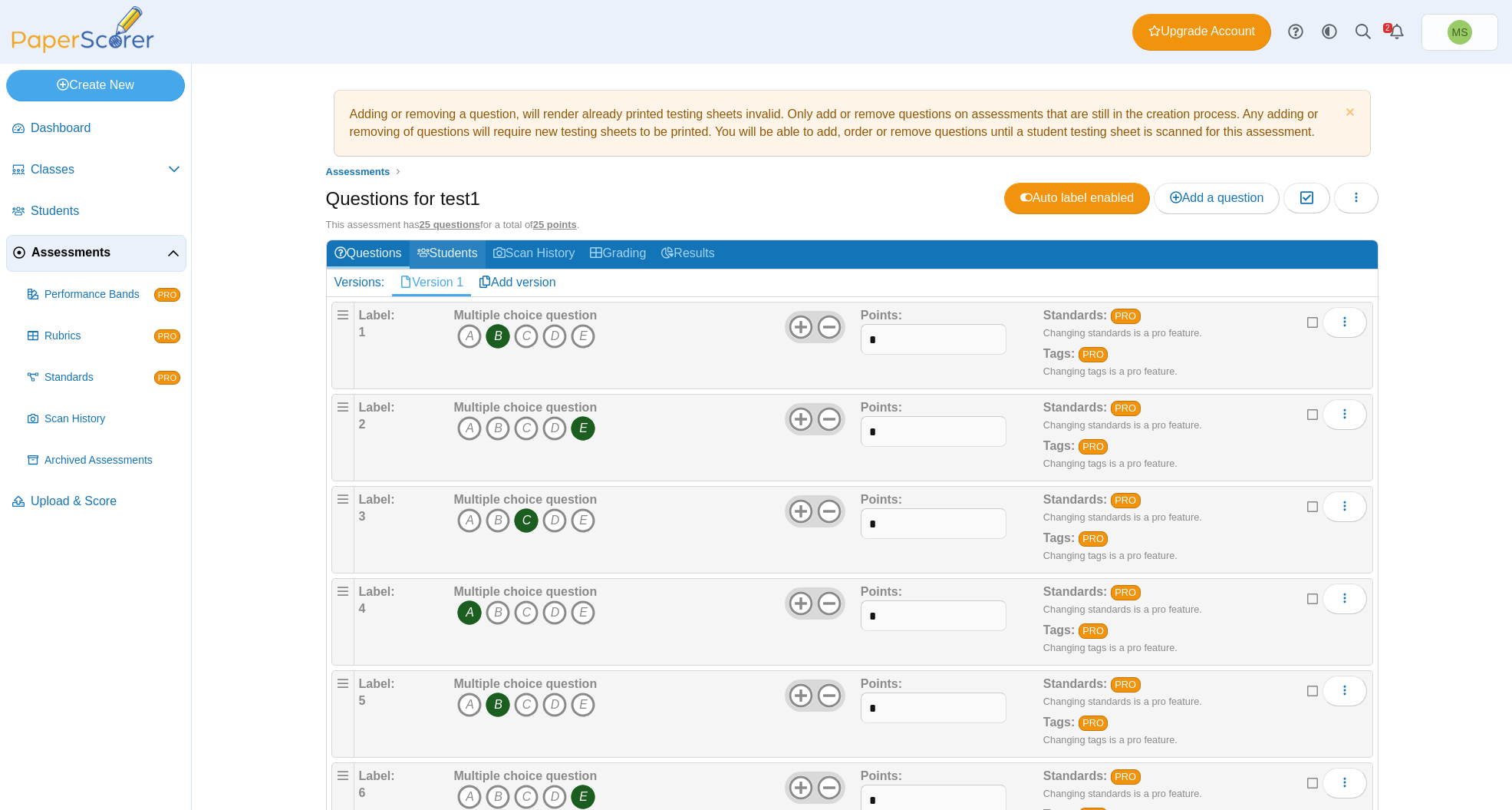
click at [462, 254] on link "Students" at bounding box center [448, 255] width 76 height 28
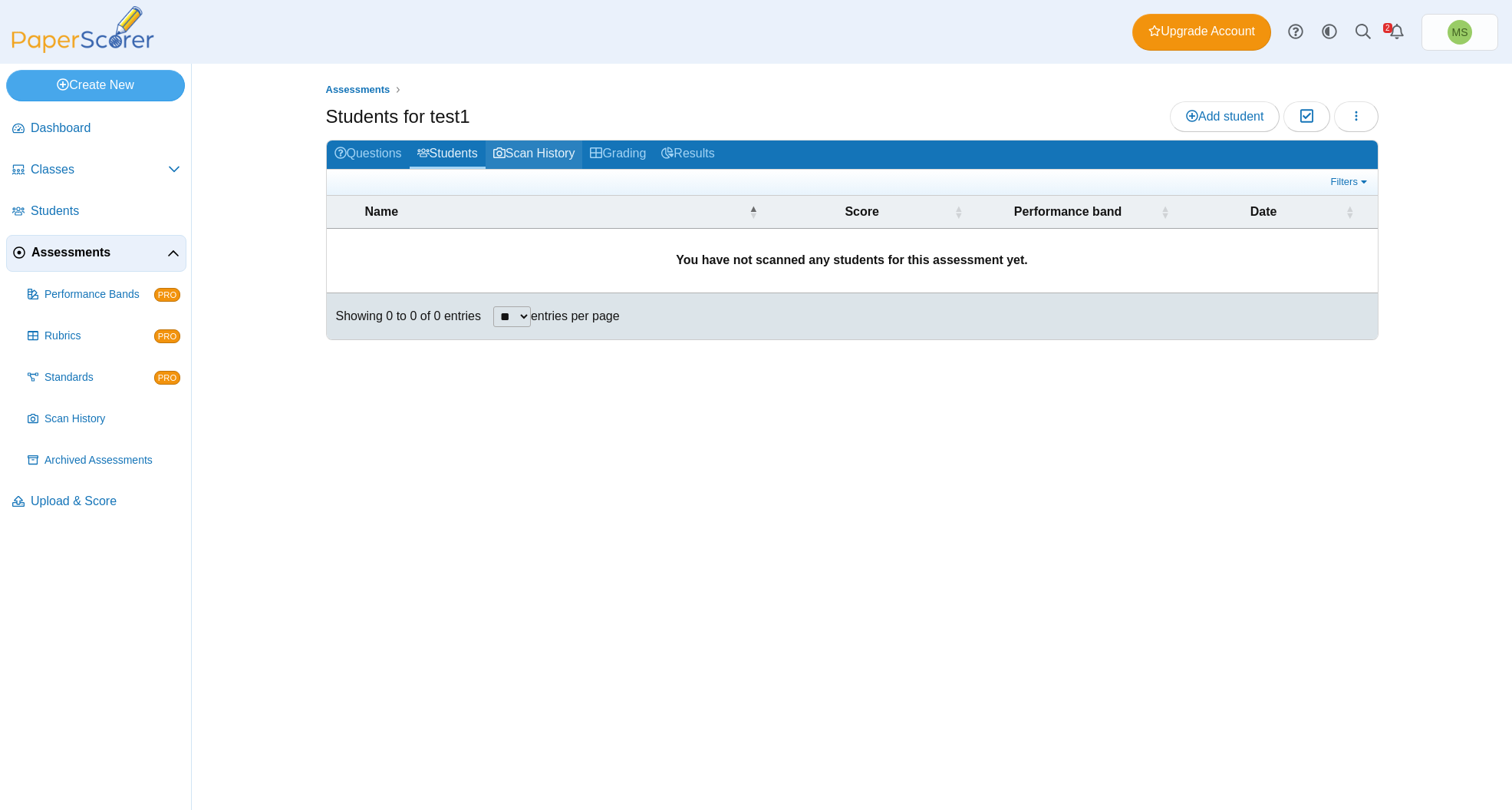
click at [548, 148] on link "Scan History" at bounding box center [534, 155] width 97 height 28
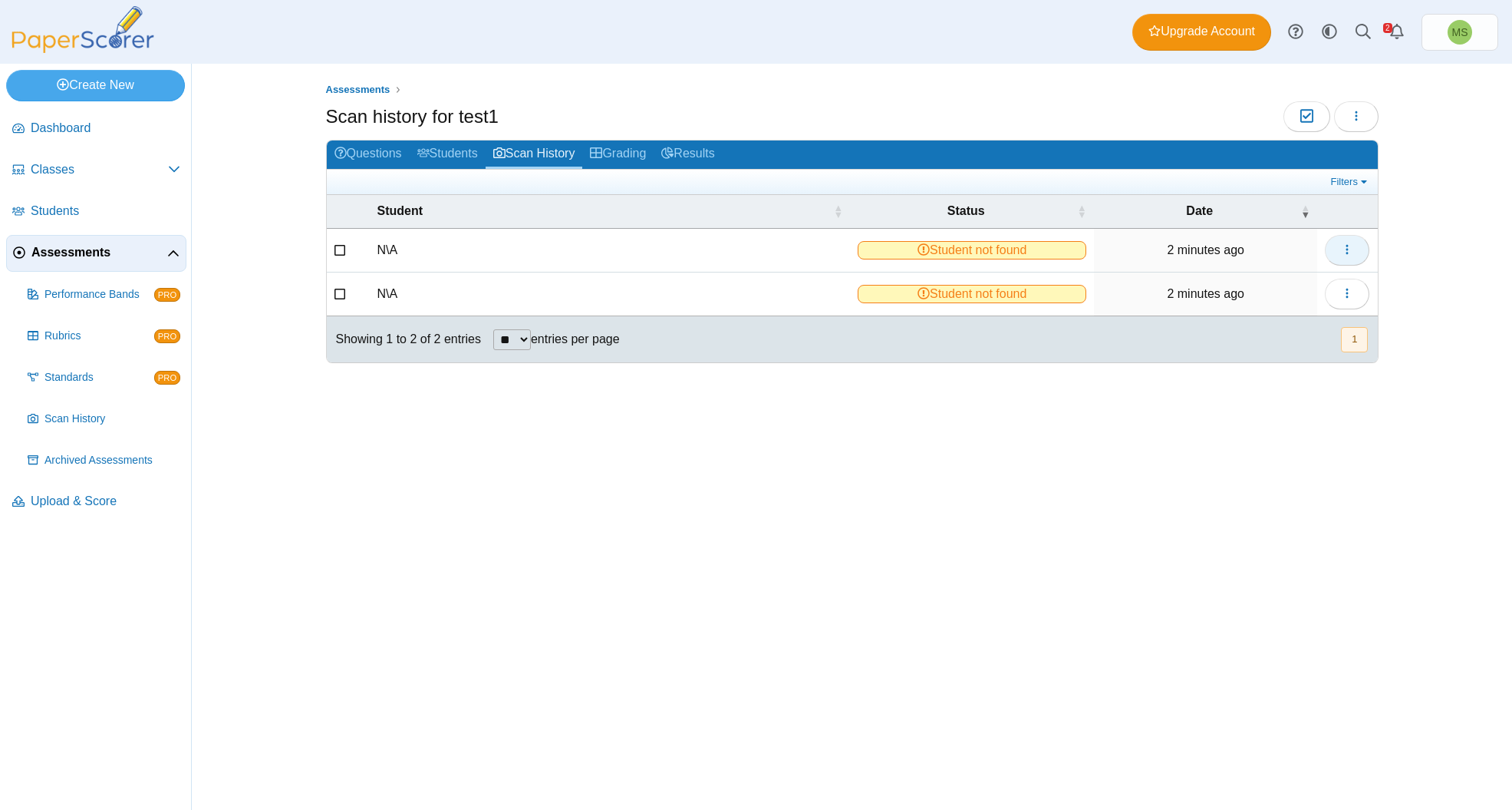
click at [1338, 251] on button "button" at bounding box center [1347, 250] width 44 height 31
click at [1363, 179] on link "Filters" at bounding box center [1351, 182] width 47 height 15
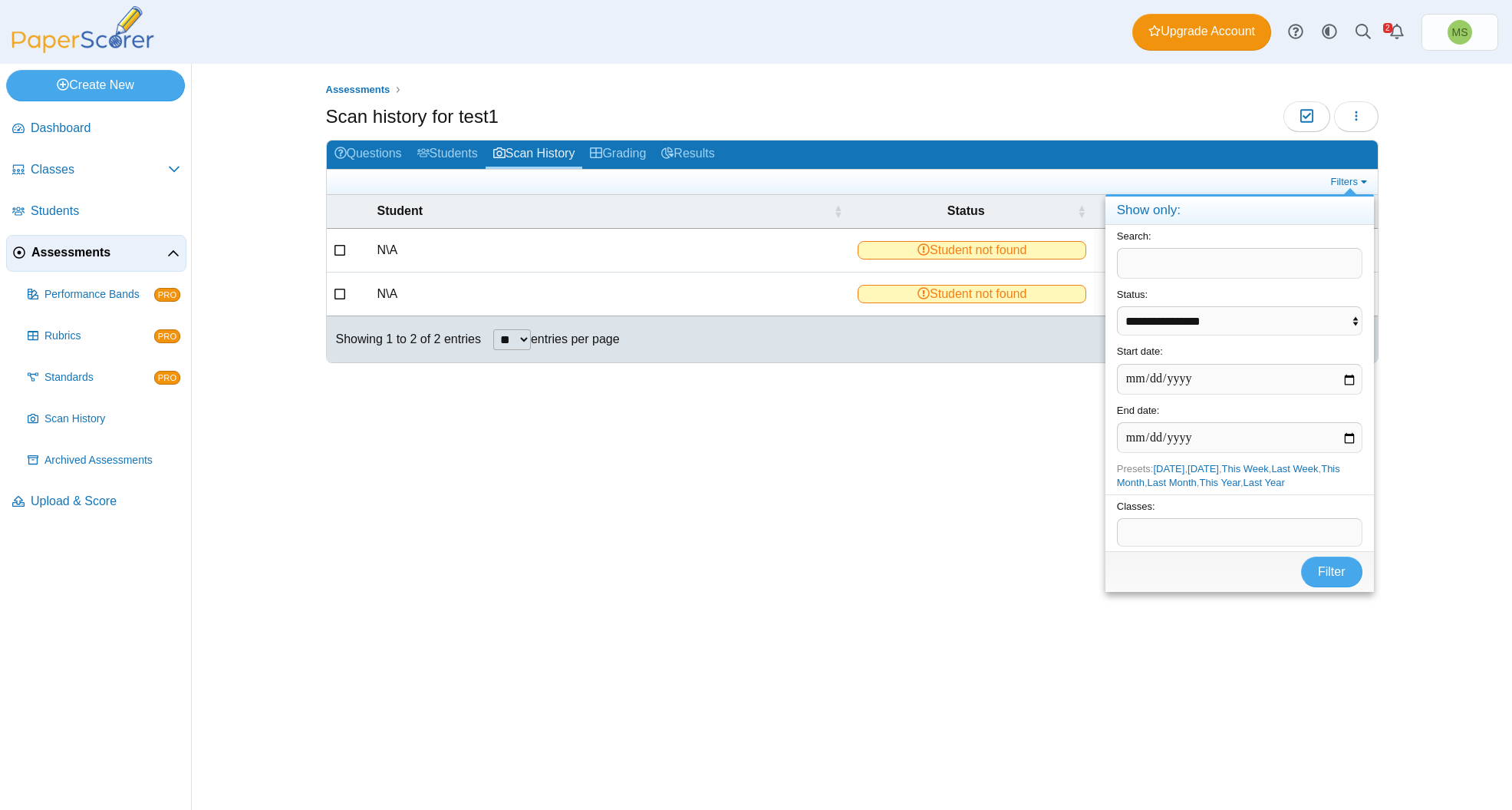
click at [1432, 167] on div "Assessments Scan history for test1 Moderation 0 Loading…" at bounding box center [851, 437] width 1321 height 746
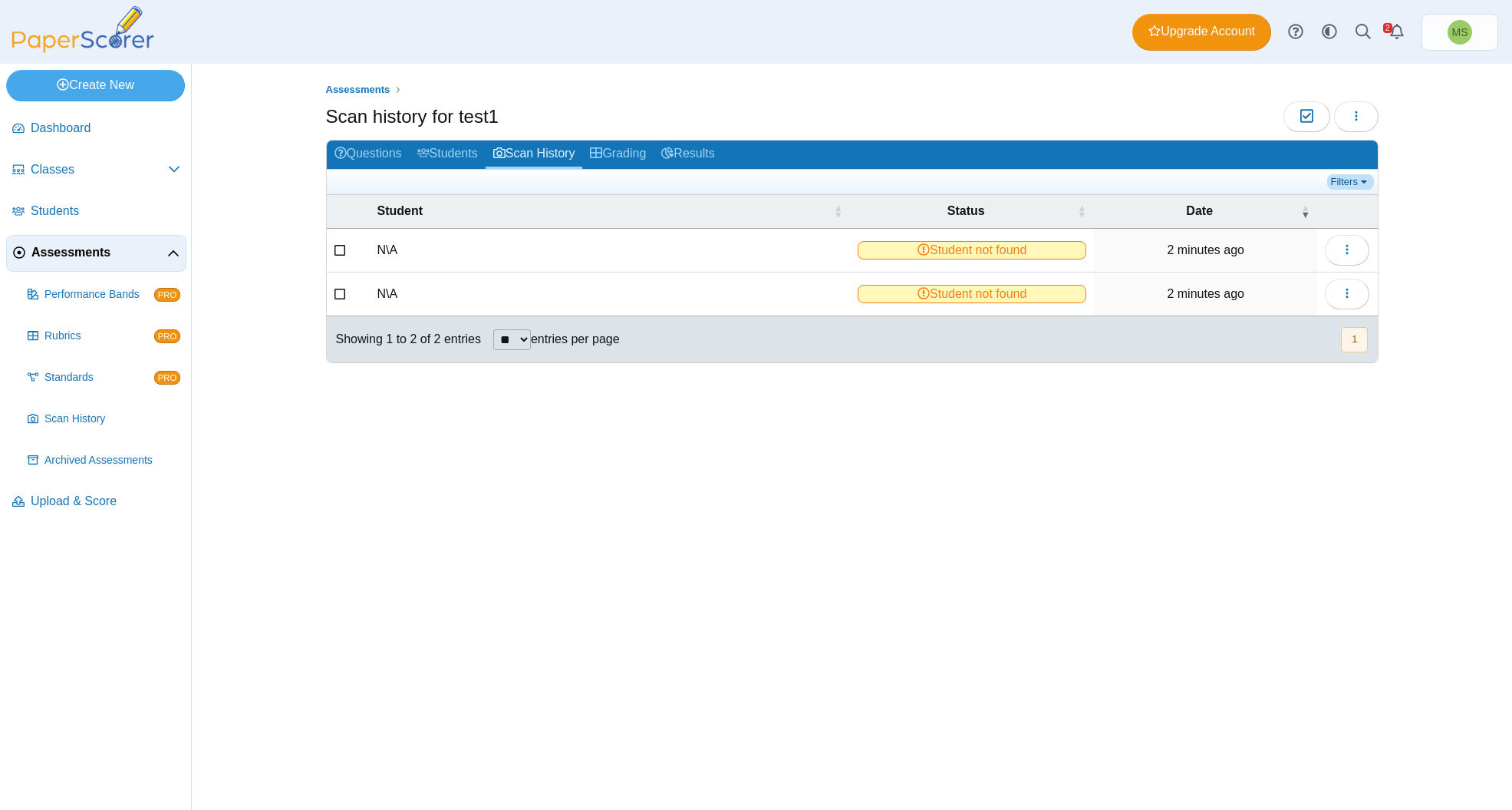
click at [1354, 179] on link "Filters" at bounding box center [1351, 182] width 47 height 15
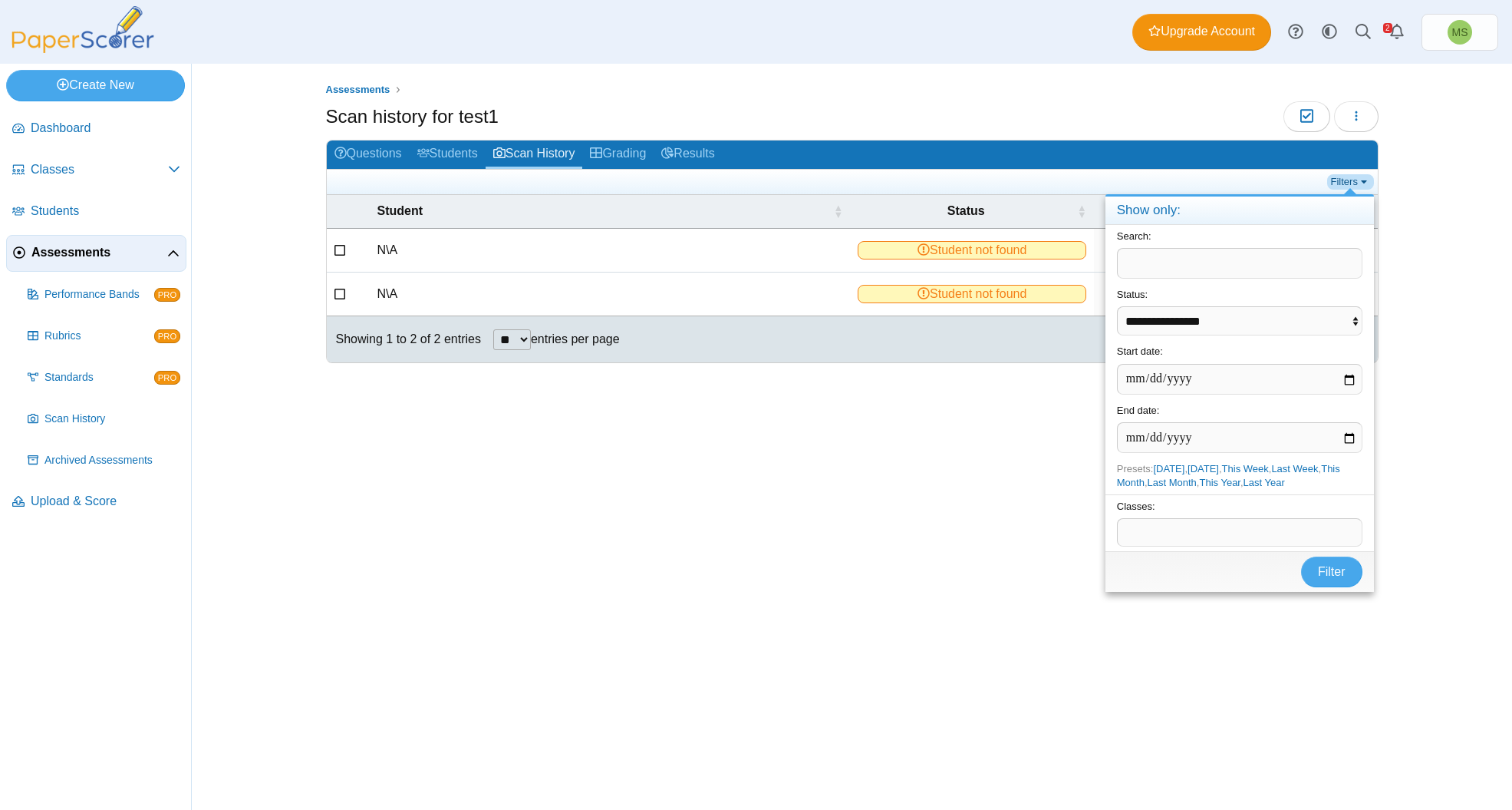
click at [1354, 179] on link "Filters" at bounding box center [1351, 182] width 47 height 15
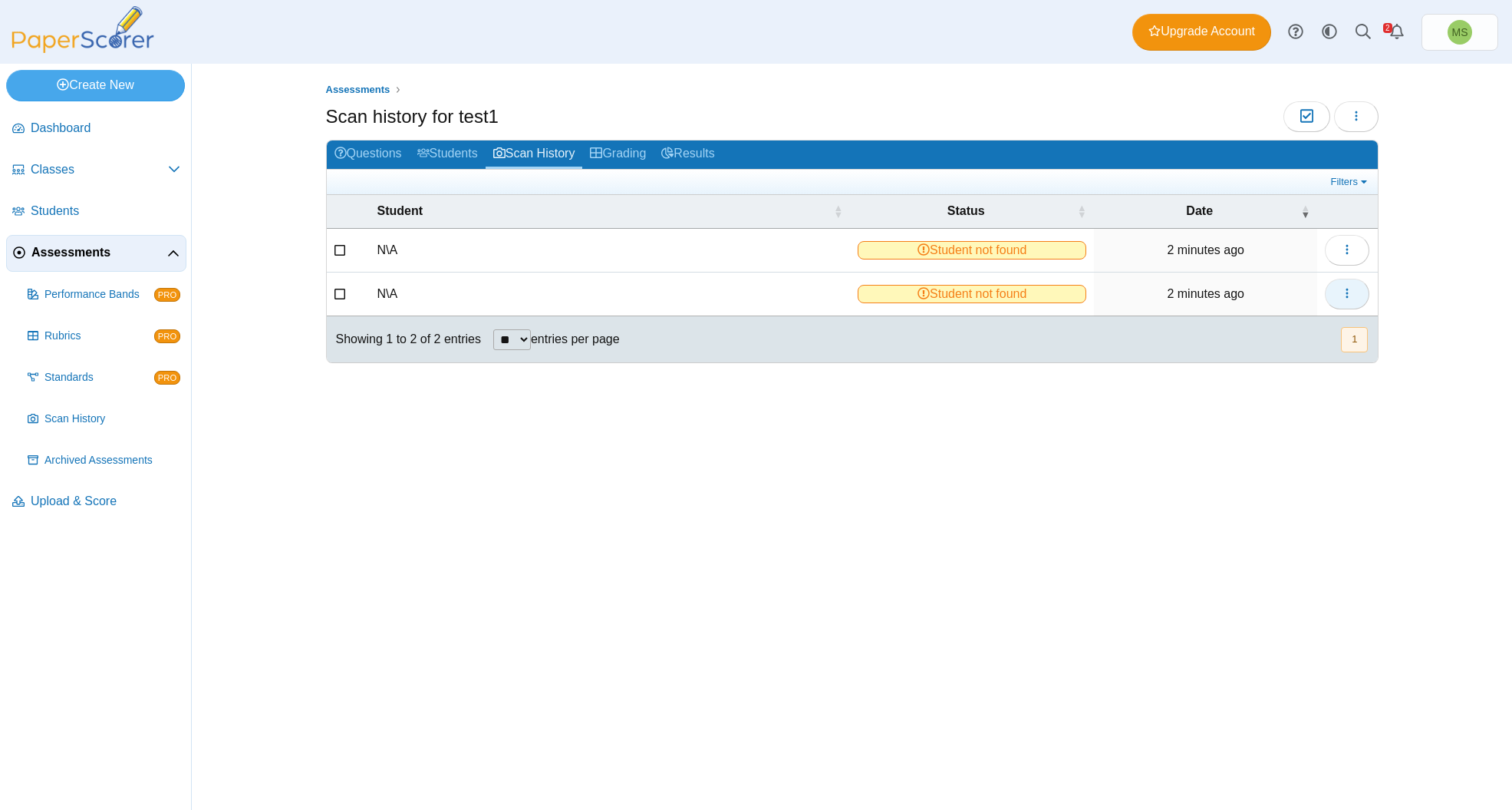
click at [1350, 294] on icon "button" at bounding box center [1347, 292] width 12 height 12
click at [1295, 327] on link "View scanned test" at bounding box center [1277, 327] width 184 height 23
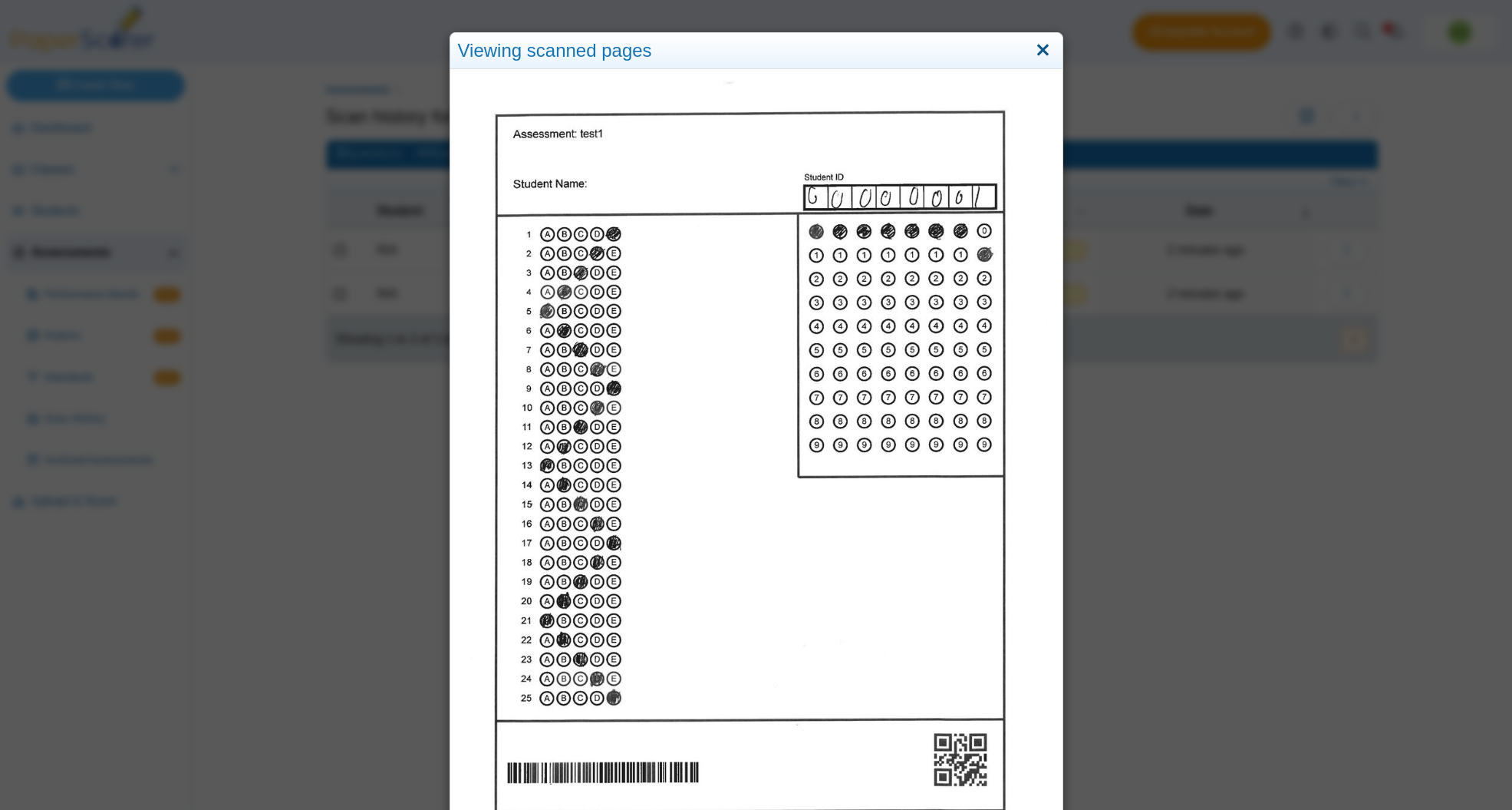
click at [1043, 43] on link "Close" at bounding box center [1043, 51] width 24 height 26
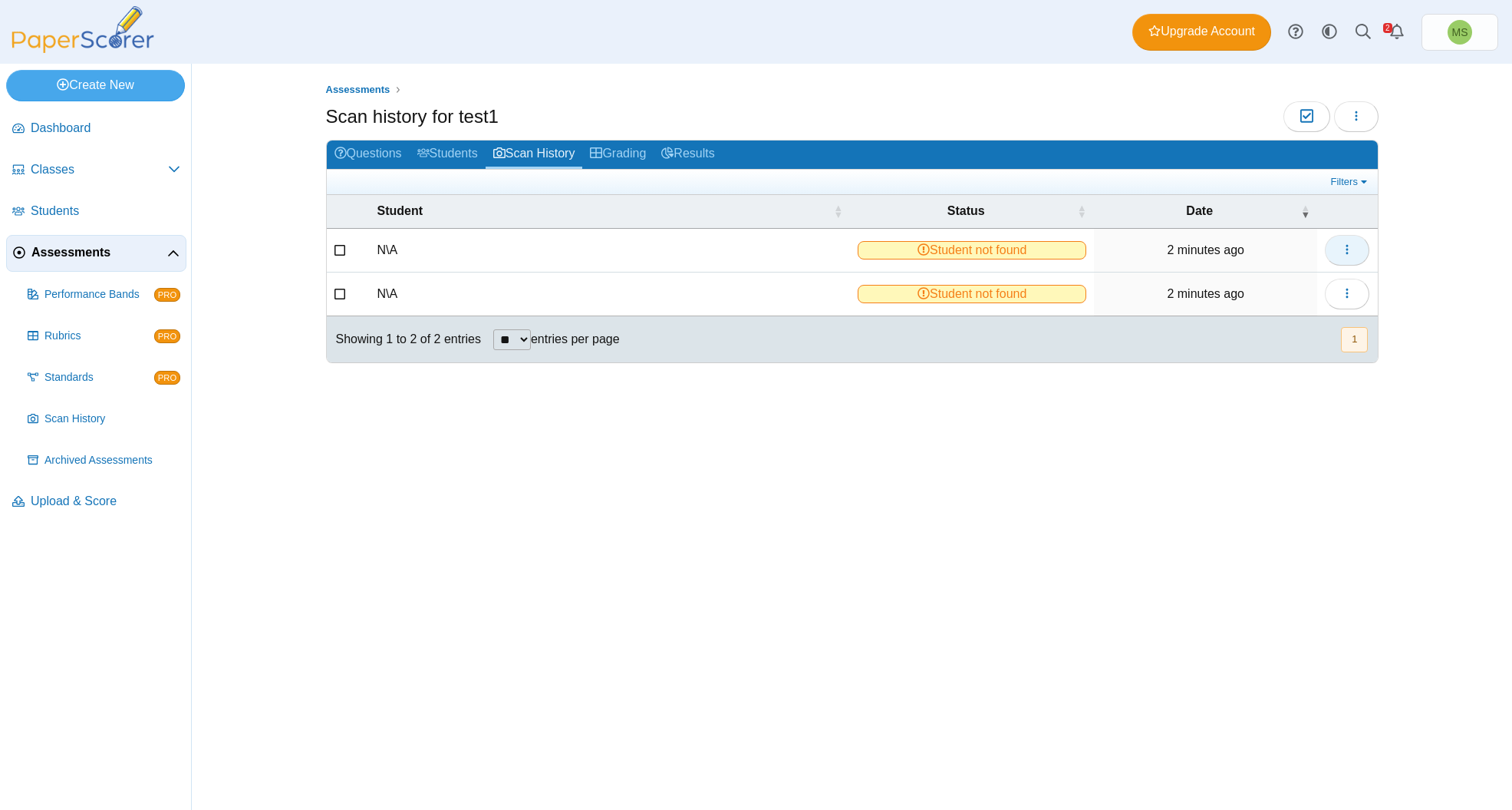
click at [1351, 256] on button "button" at bounding box center [1347, 250] width 44 height 31
click at [1388, 178] on div "Assessments Scan history for test1 Moderation 0 Loading…" at bounding box center [852, 437] width 1151 height 746
click at [1347, 178] on link "Filters" at bounding box center [1351, 182] width 47 height 15
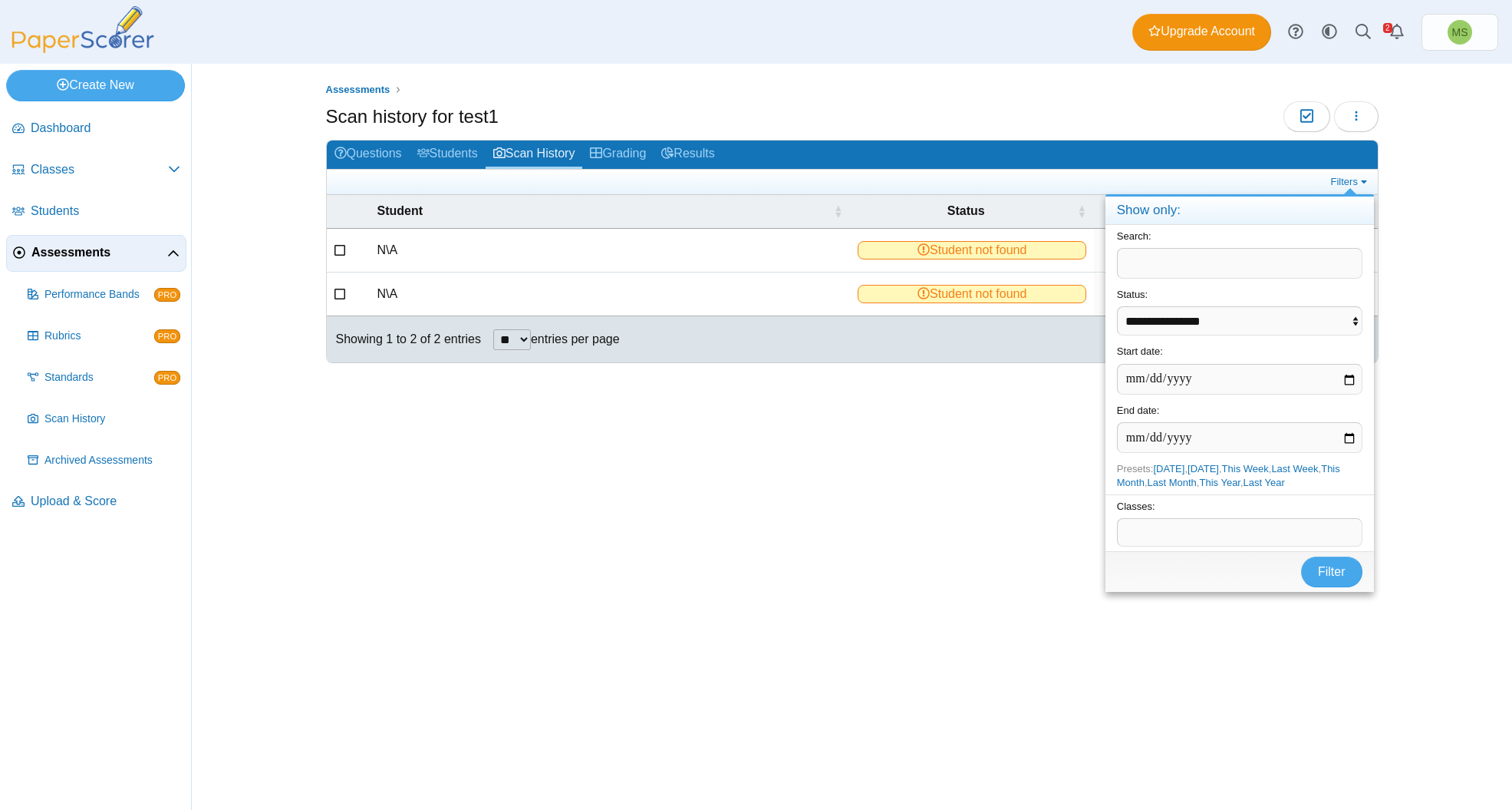
click at [1412, 191] on div "Assessments Scan history for test1 Moderation 0 Loading…" at bounding box center [852, 437] width 1151 height 746
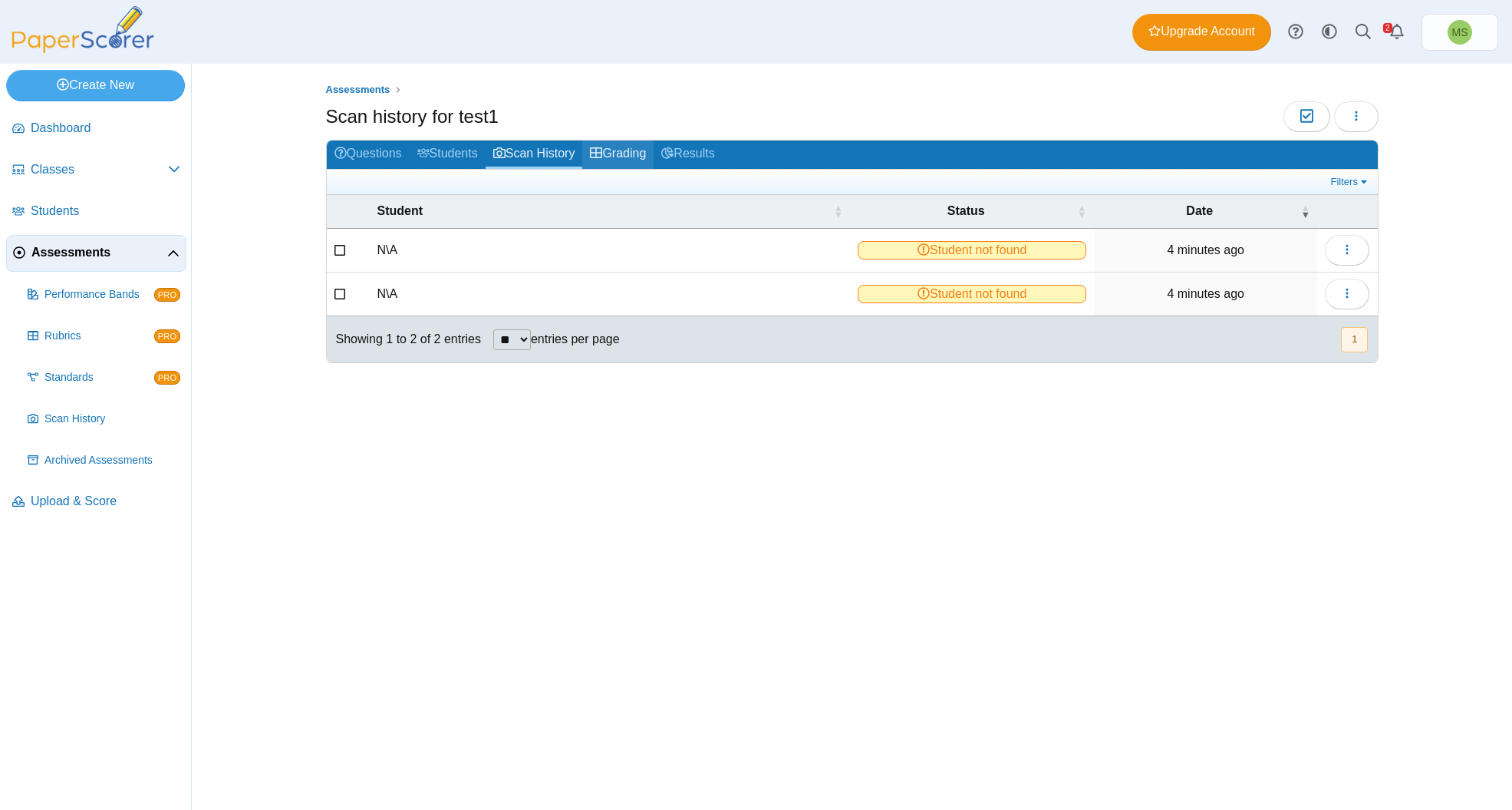
click at [643, 154] on link "Grading" at bounding box center [618, 155] width 72 height 28
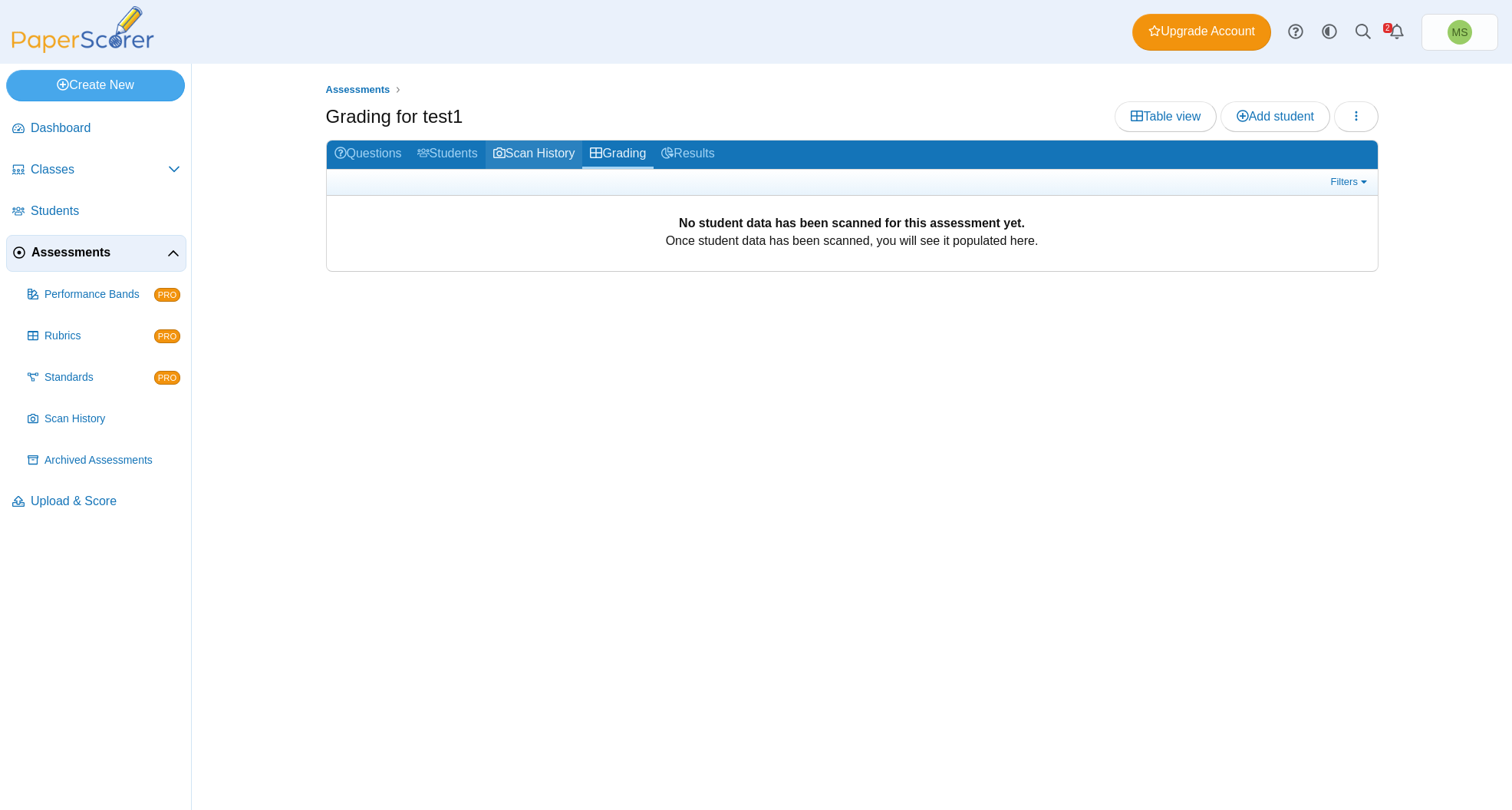
click at [582, 145] on link "Scan History" at bounding box center [534, 155] width 97 height 28
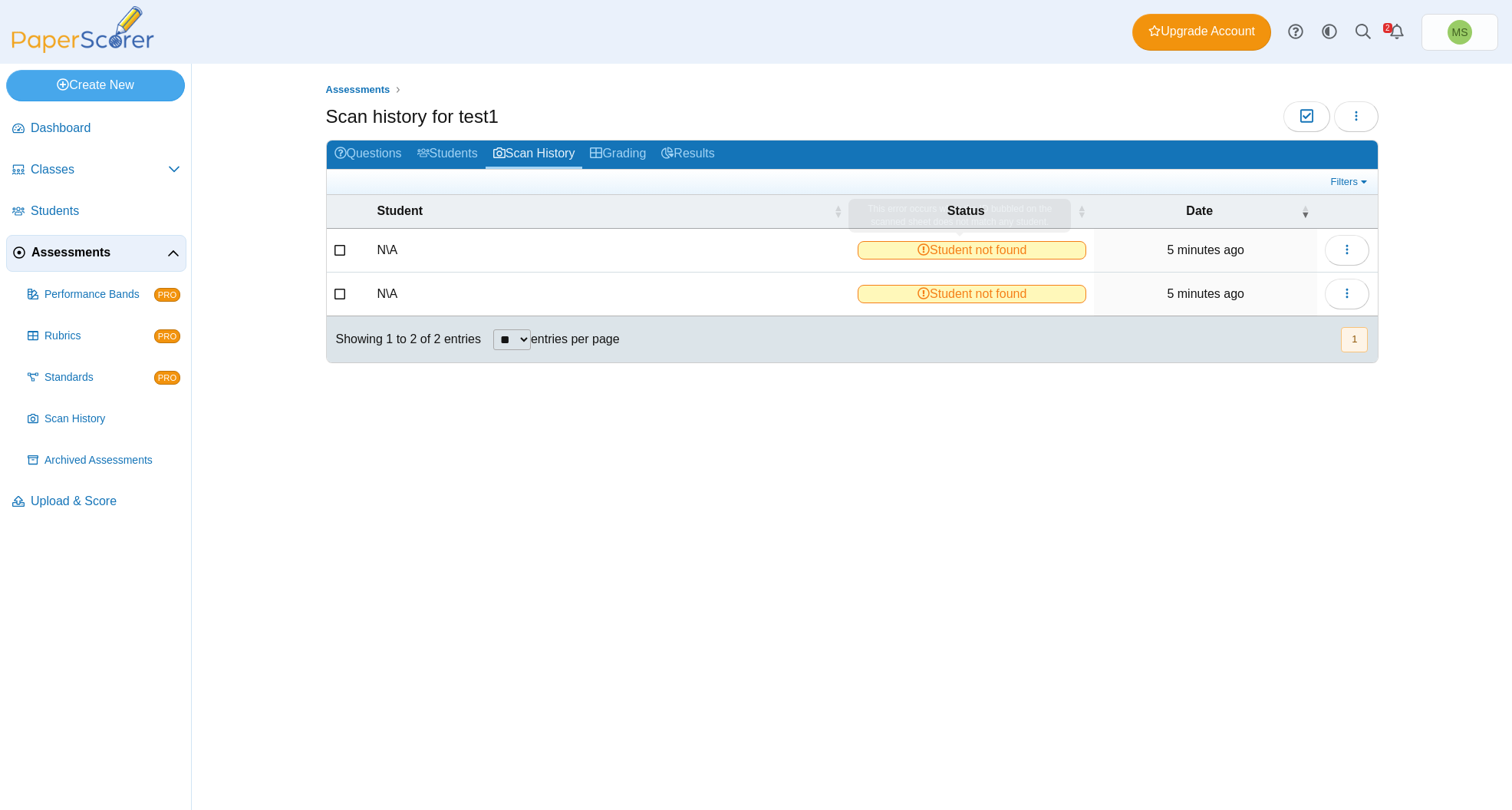
click at [921, 251] on span "Student not found" at bounding box center [972, 251] width 228 height 19
click at [1356, 250] on button "button" at bounding box center [1347, 250] width 44 height 31
click at [1241, 303] on link "Reassign scanned test" at bounding box center [1277, 306] width 184 height 23
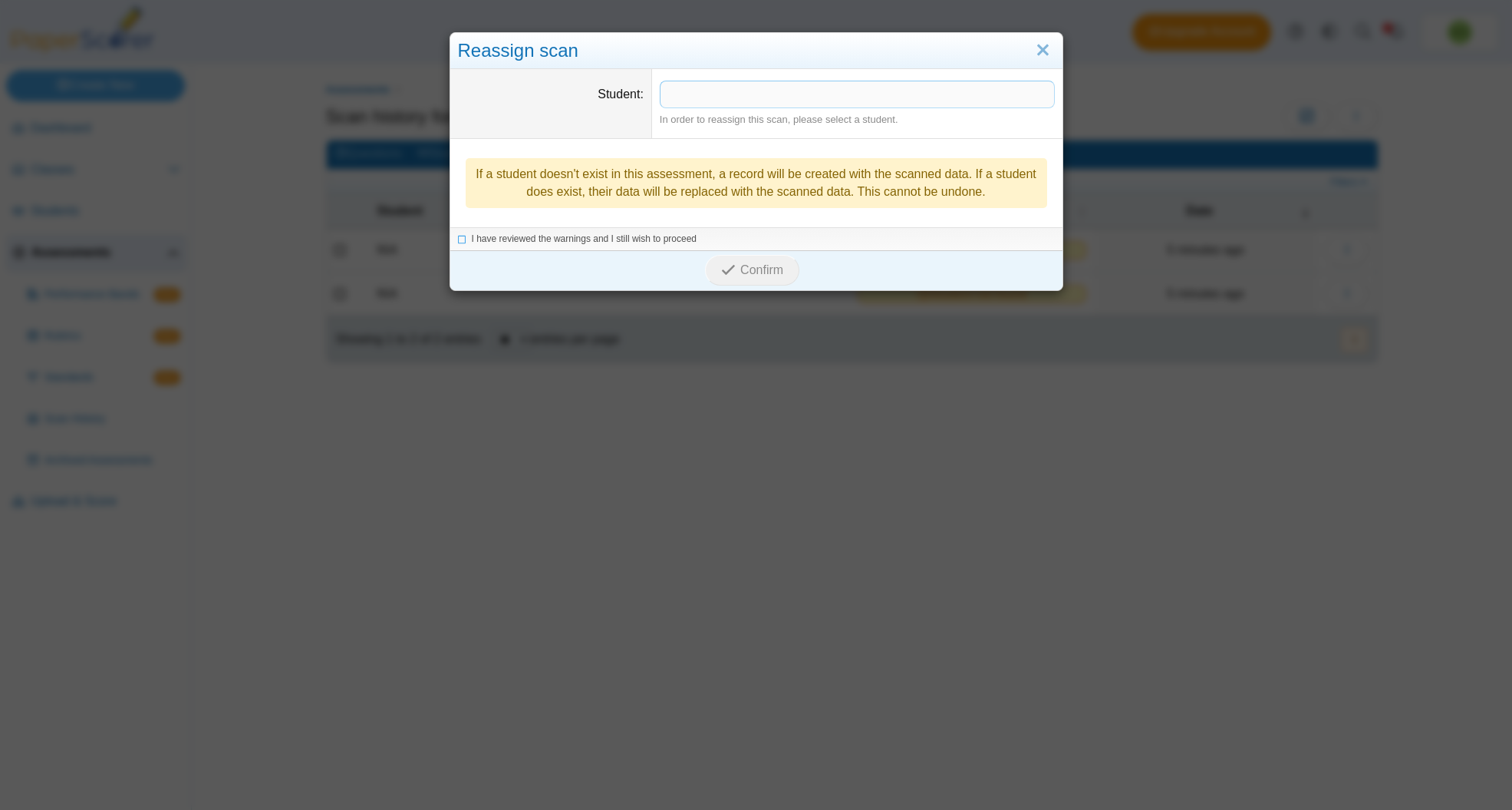
click at [767, 97] on span at bounding box center [858, 94] width 394 height 26
click at [461, 245] on li "I have reviewed the warnings and I still wish to proceed" at bounding box center [756, 240] width 597 height 13
click at [461, 238] on icon at bounding box center [463, 238] width 9 height 8
click at [755, 266] on span "Confirm" at bounding box center [762, 272] width 43 height 13
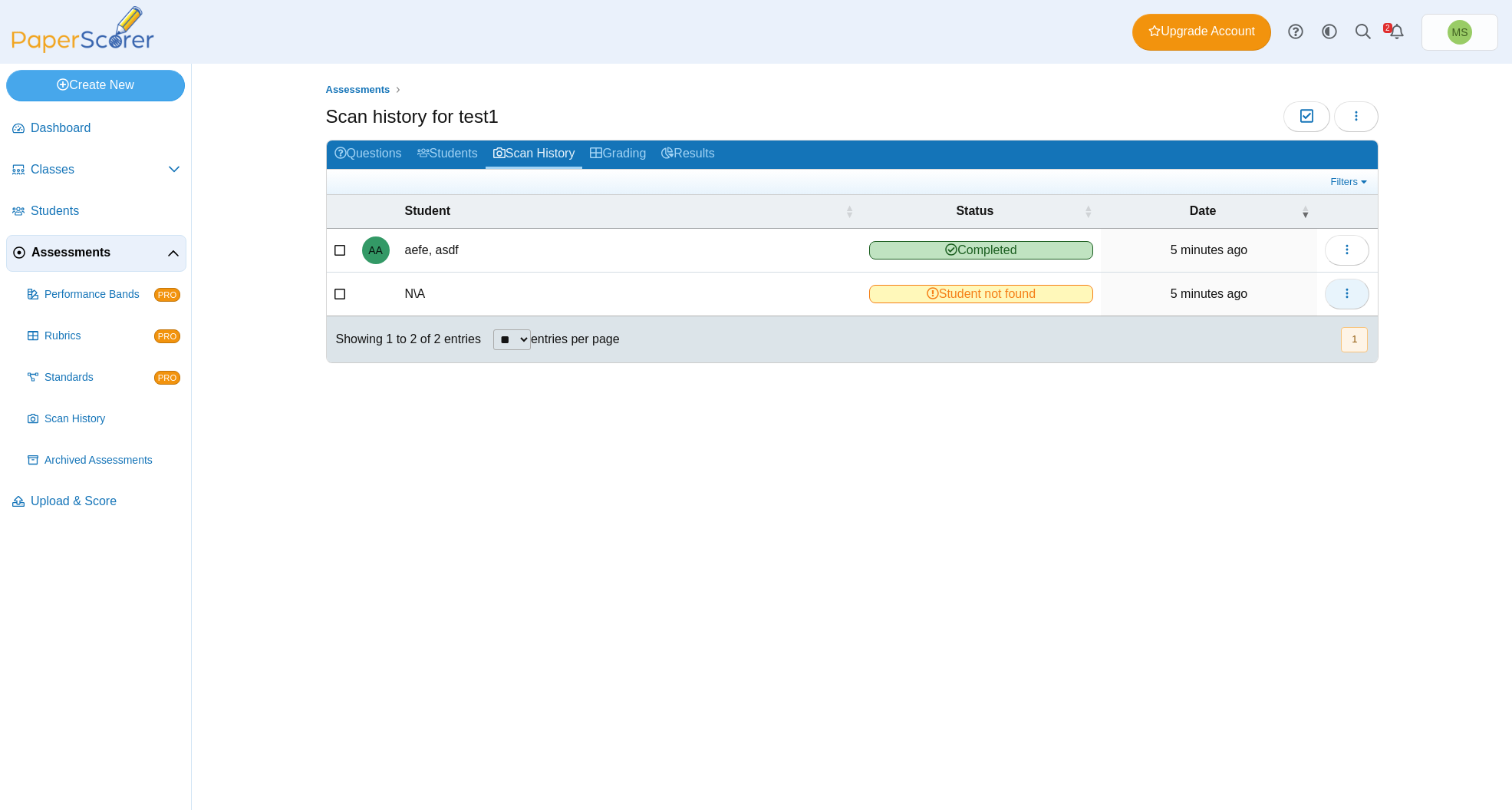
click at [1345, 289] on icon "button" at bounding box center [1347, 292] width 12 height 12
click at [1256, 346] on link "Reassign scanned test" at bounding box center [1277, 350] width 184 height 23
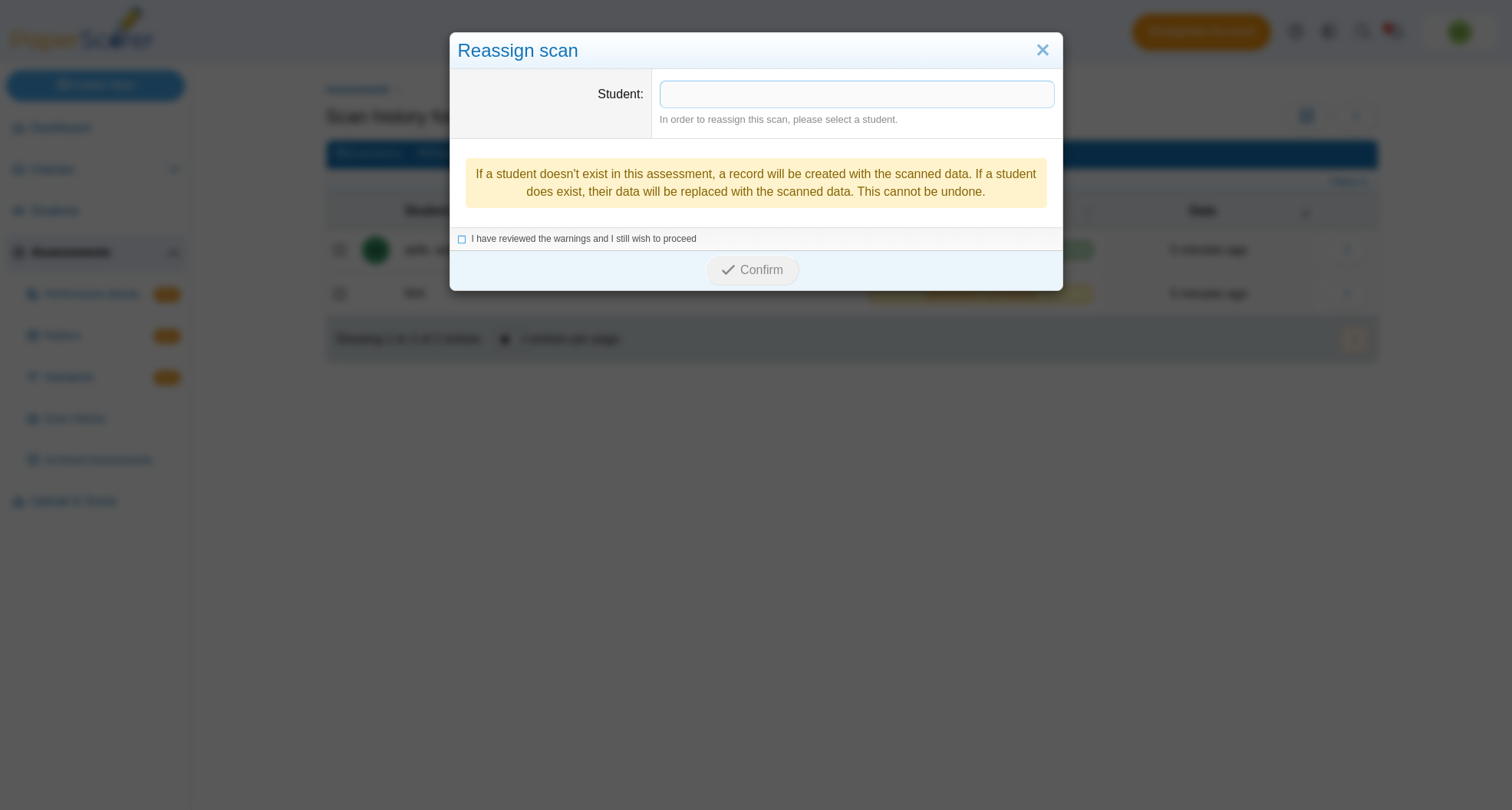
click at [762, 92] on span at bounding box center [858, 94] width 394 height 26
click at [605, 240] on span "I have reviewed the warnings and I still wish to proceed" at bounding box center [584, 240] width 225 height 10
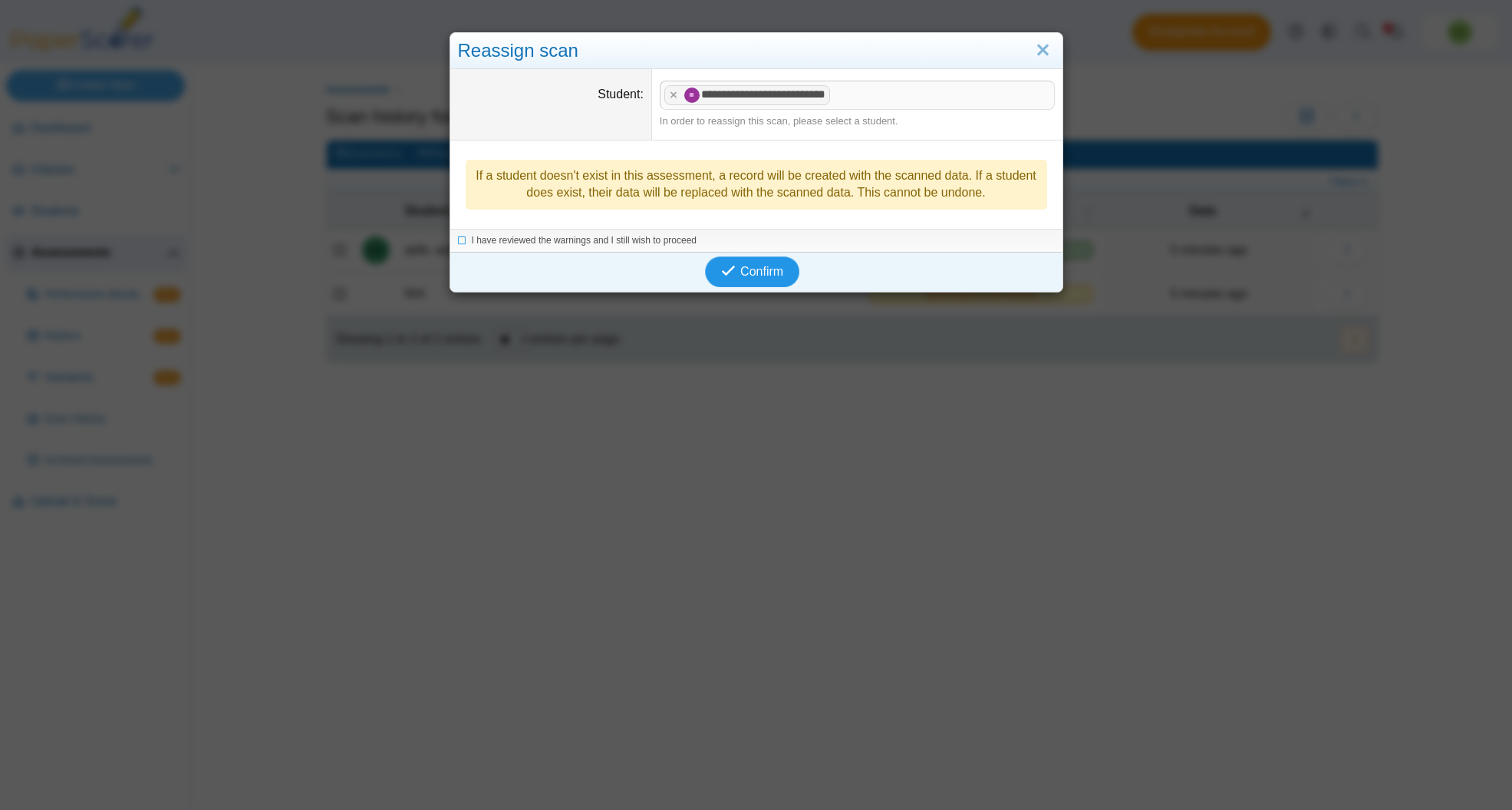
click at [744, 262] on button "Confirm" at bounding box center [752, 272] width 94 height 31
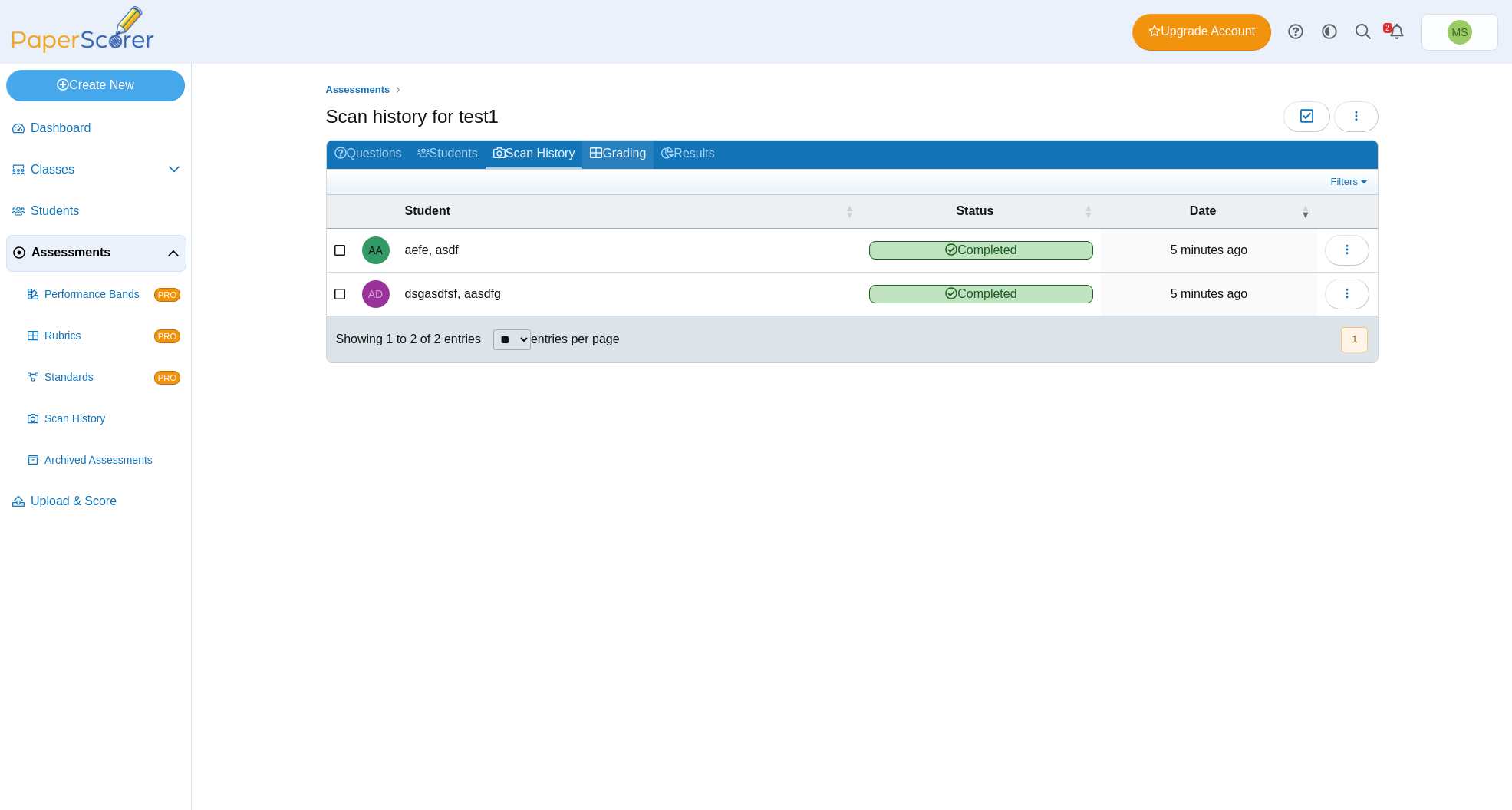
click at [624, 149] on link "Grading" at bounding box center [618, 155] width 72 height 28
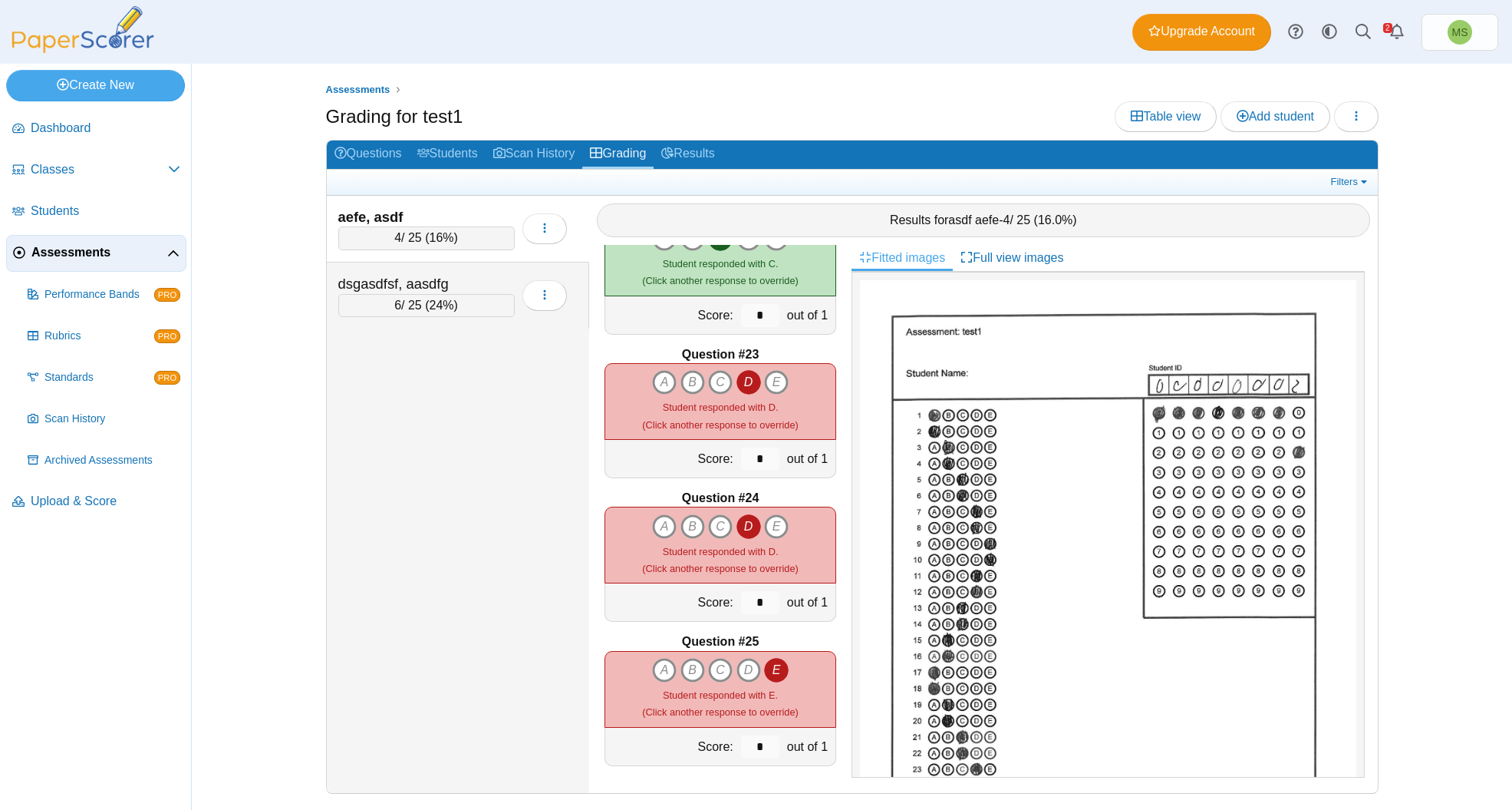
scroll to position [3070, 0]
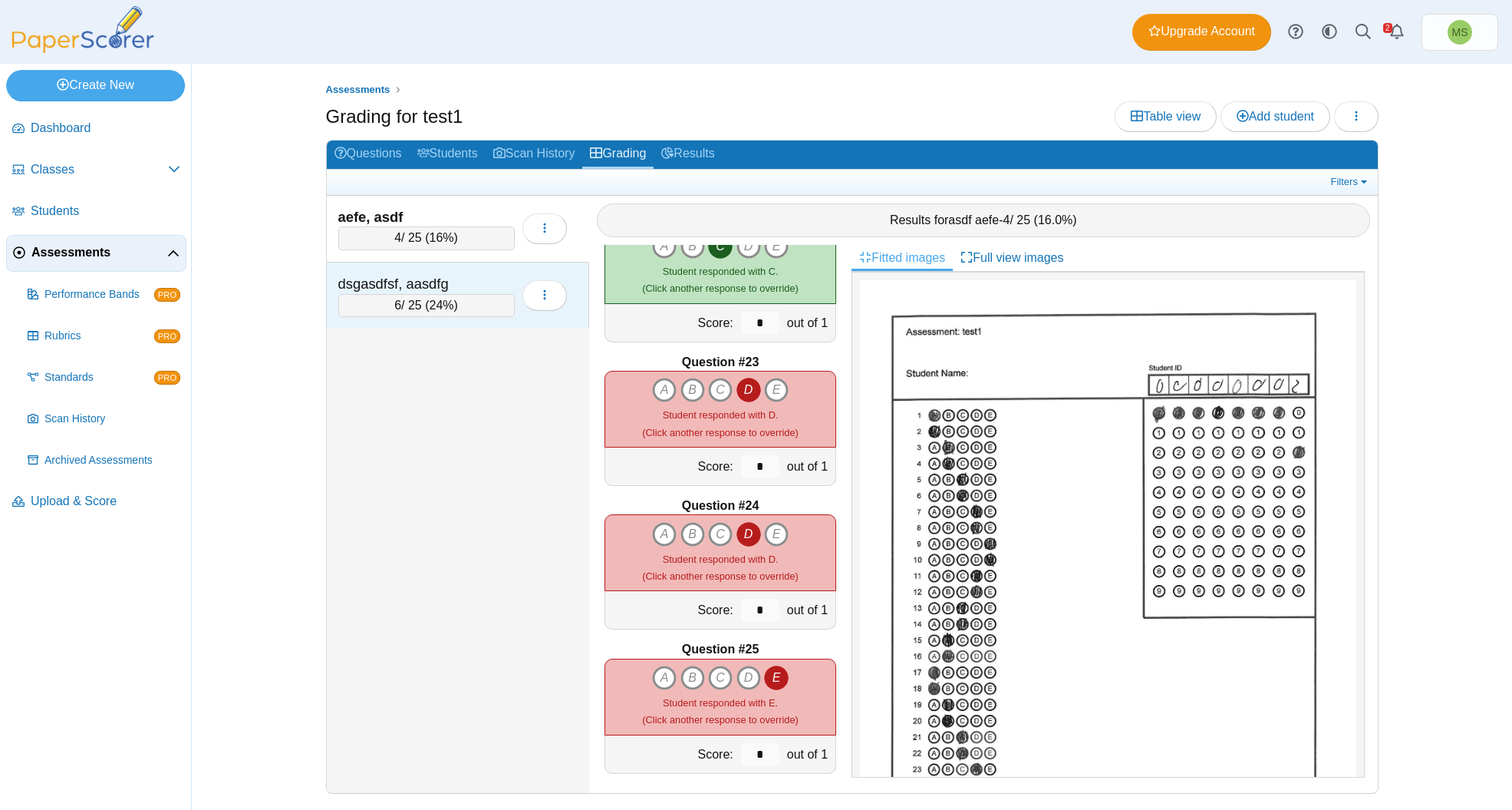
click at [501, 296] on div "6 / 25 ( 24% )" at bounding box center [426, 306] width 176 height 23
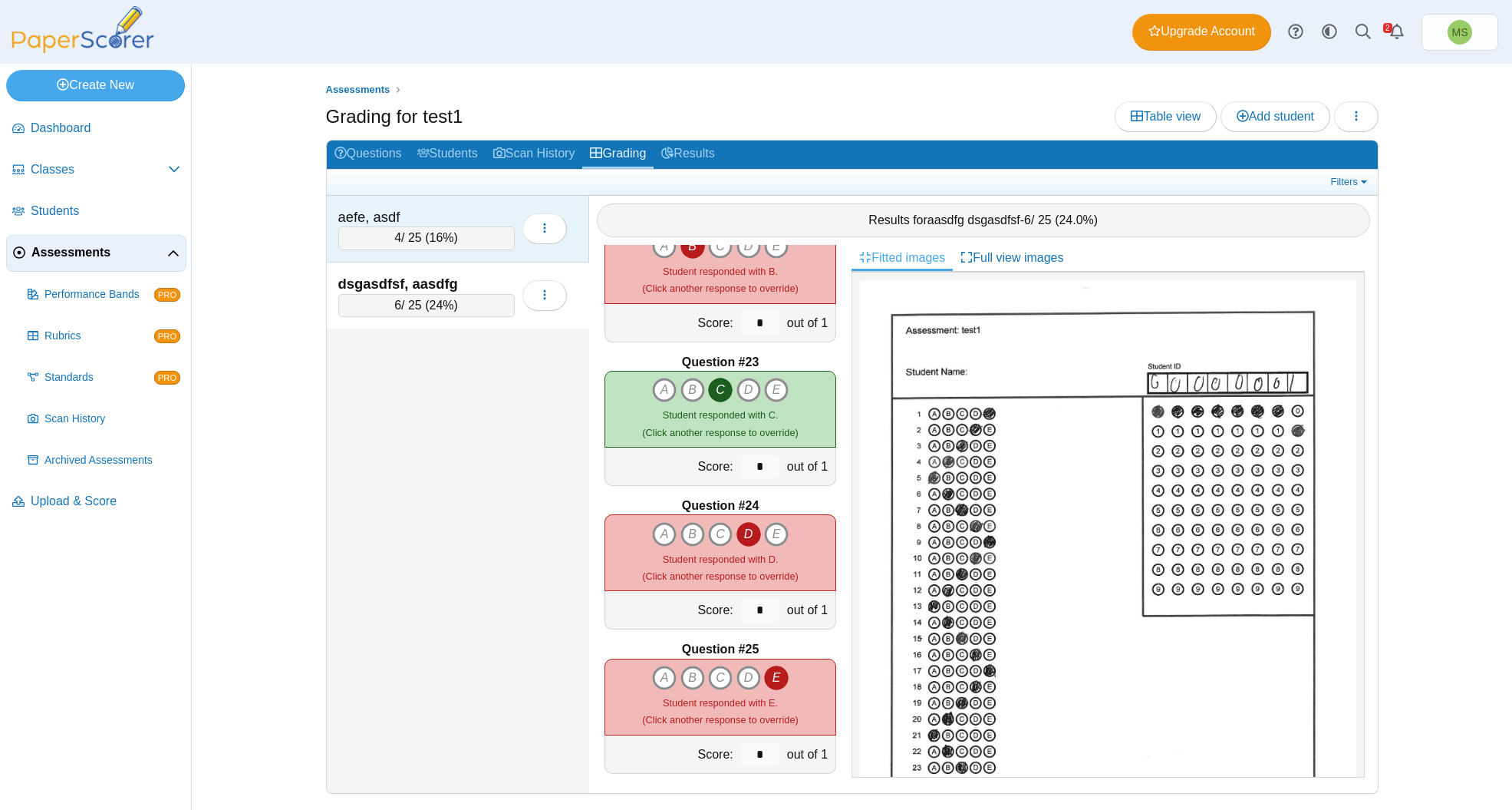
click at [485, 202] on div "aefe, asdf 4 / 25 ( 16% ) Loading…" at bounding box center [458, 229] width 263 height 67
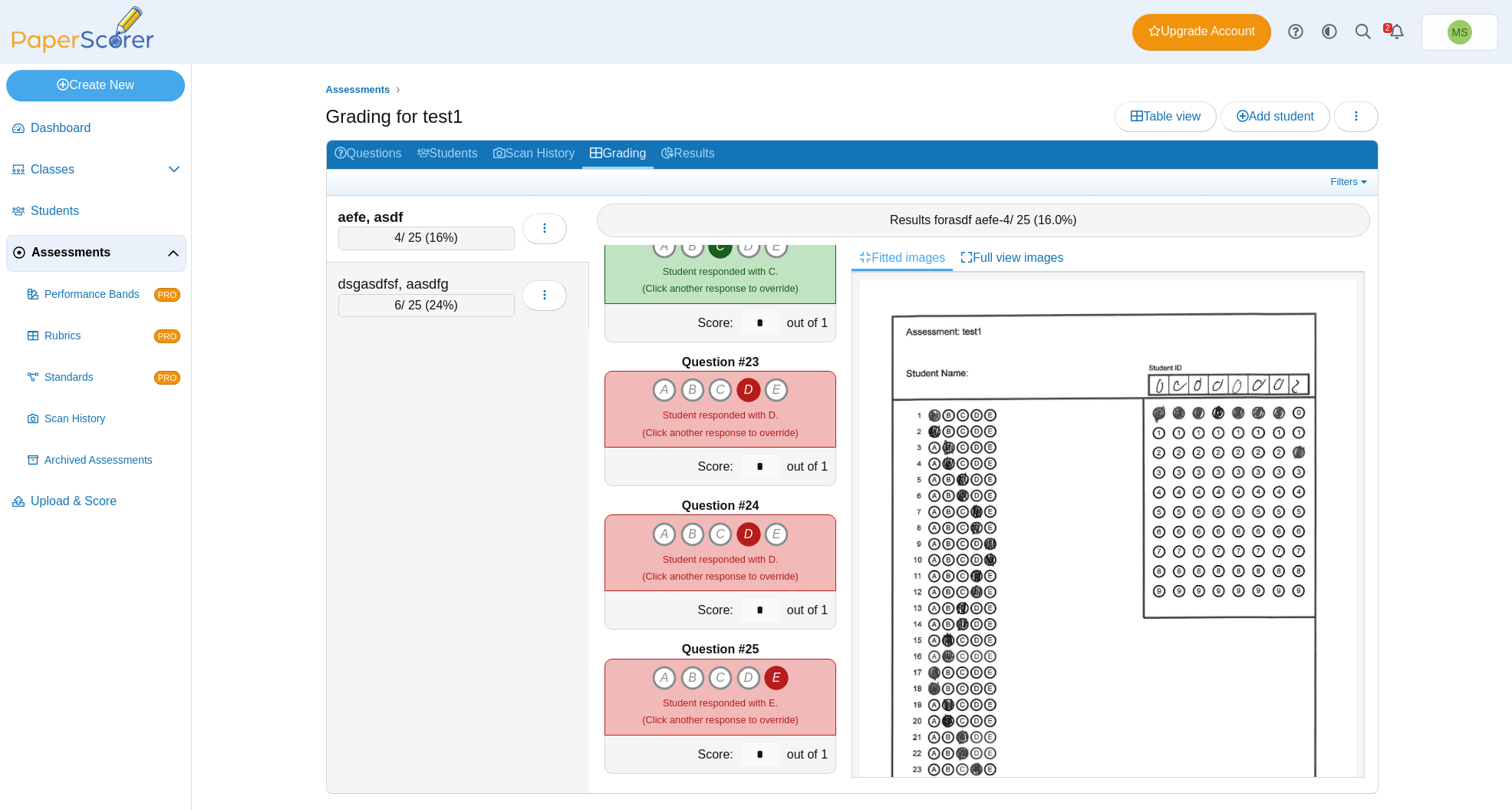
scroll to position [0, 0]
click at [698, 151] on link "Results" at bounding box center [687, 155] width 68 height 28
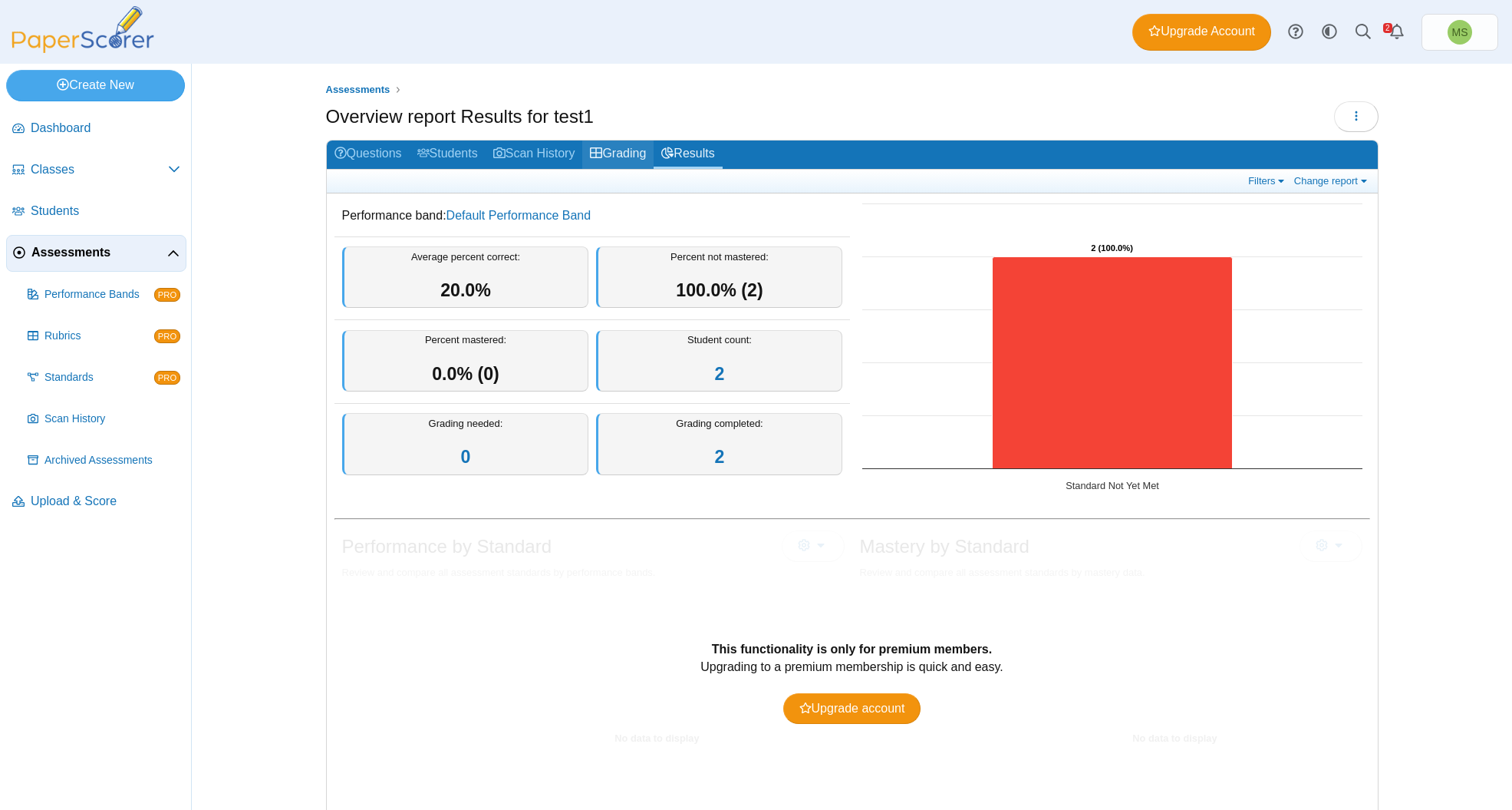
click at [635, 154] on link "Grading" at bounding box center [618, 155] width 72 height 28
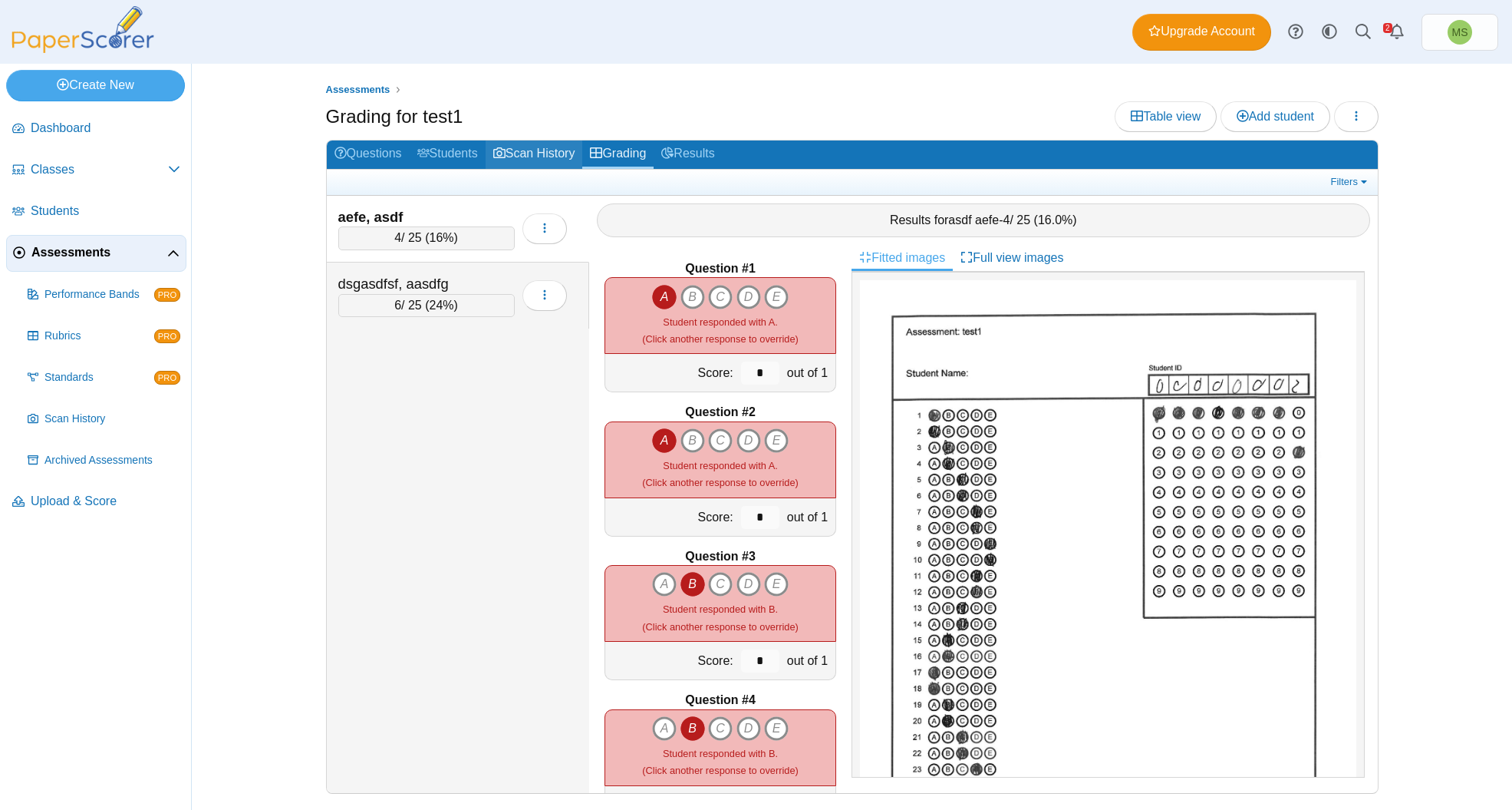
click at [527, 150] on link "Scan History" at bounding box center [534, 155] width 97 height 28
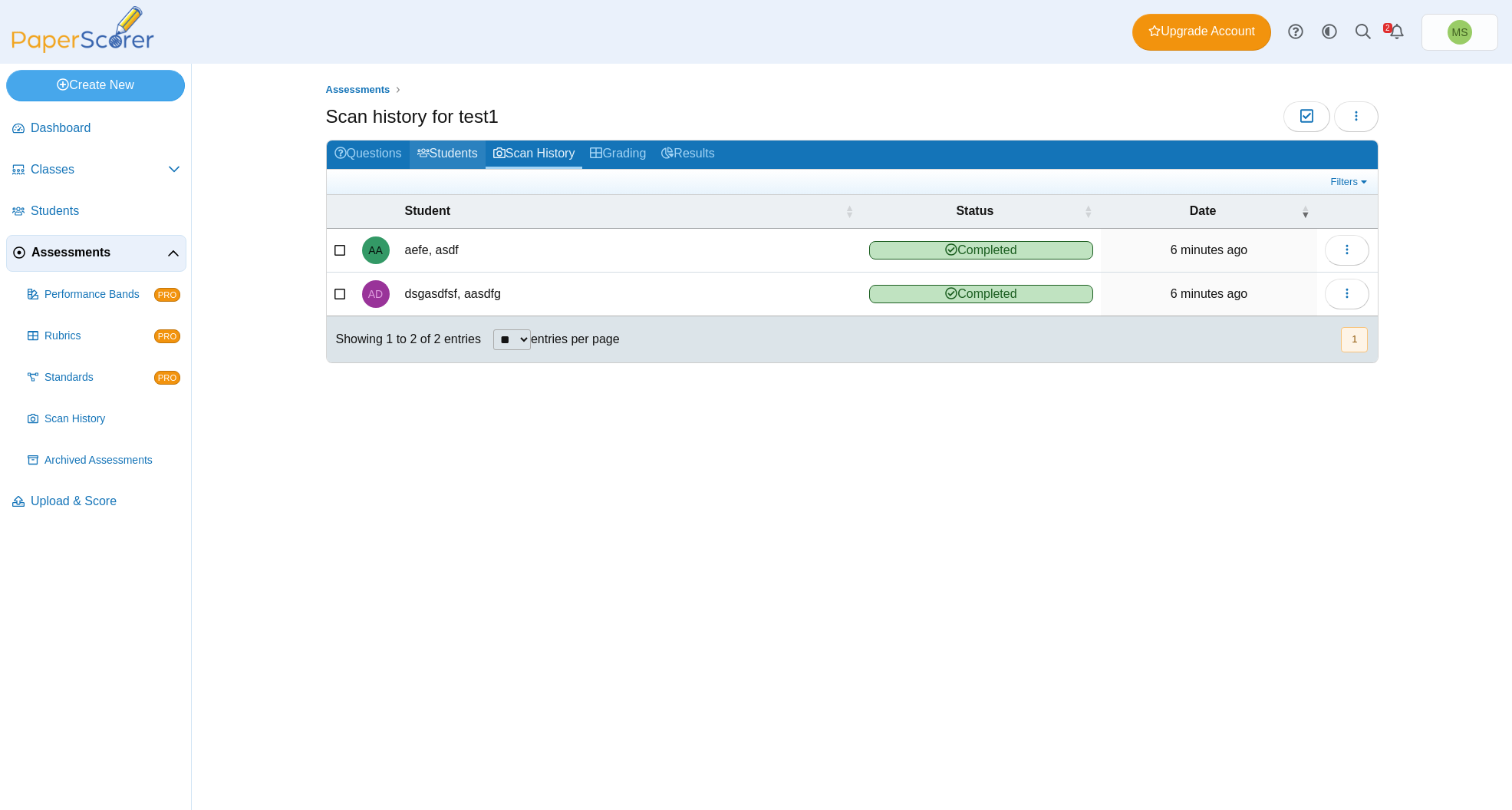
click at [464, 153] on link "Students" at bounding box center [448, 155] width 76 height 28
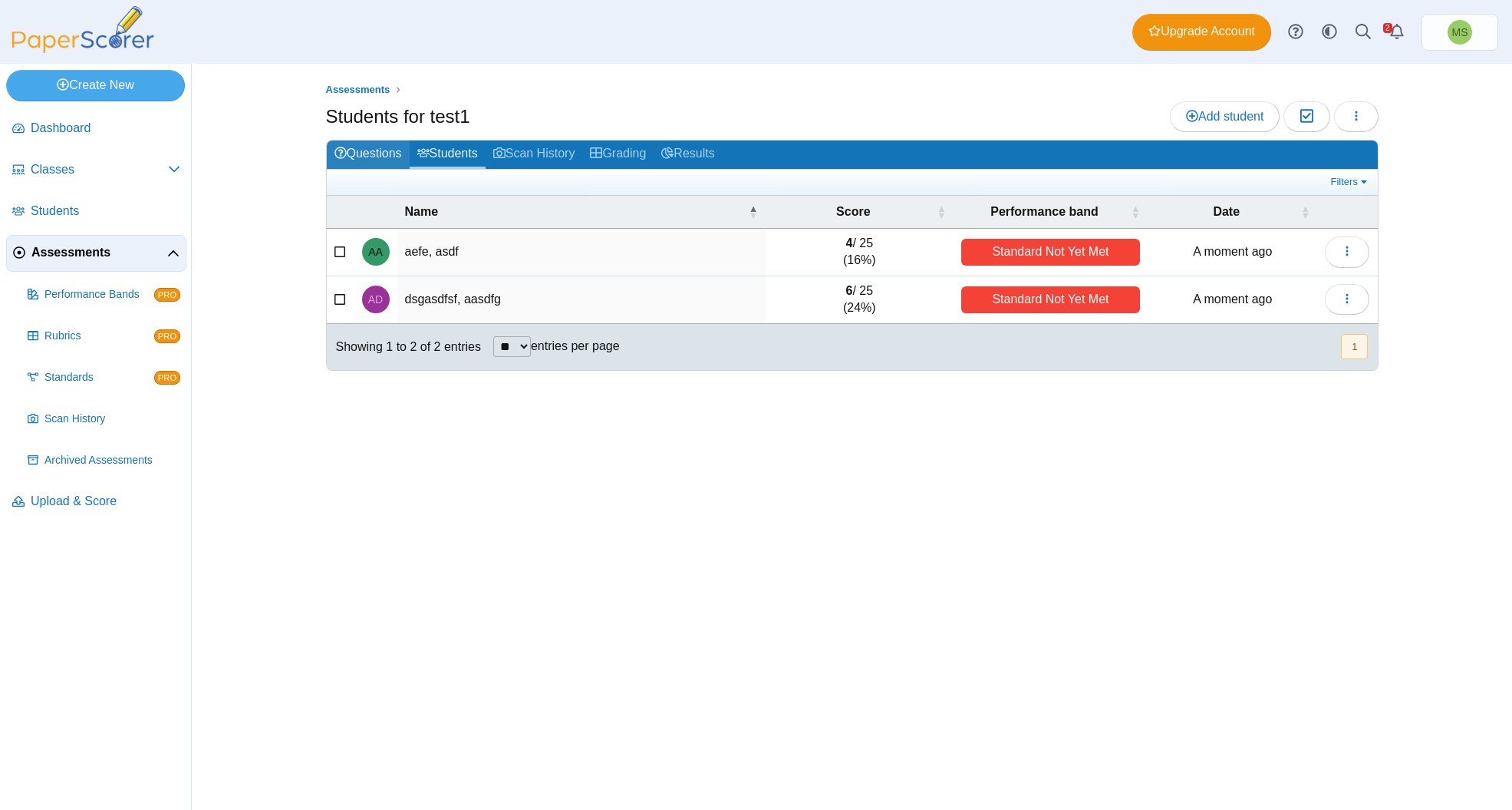
click at [361, 155] on link "Questions" at bounding box center [369, 155] width 83 height 28
